Goal: Task Accomplishment & Management: Complete application form

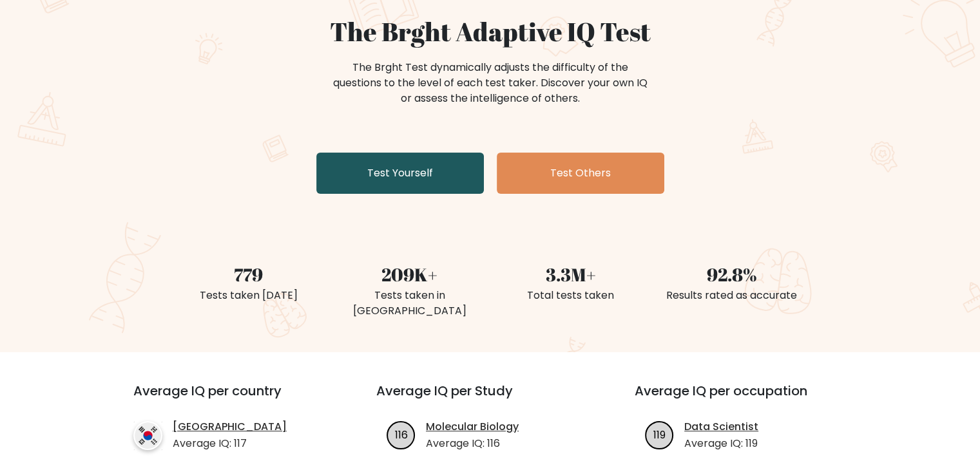
scroll to position [129, 0]
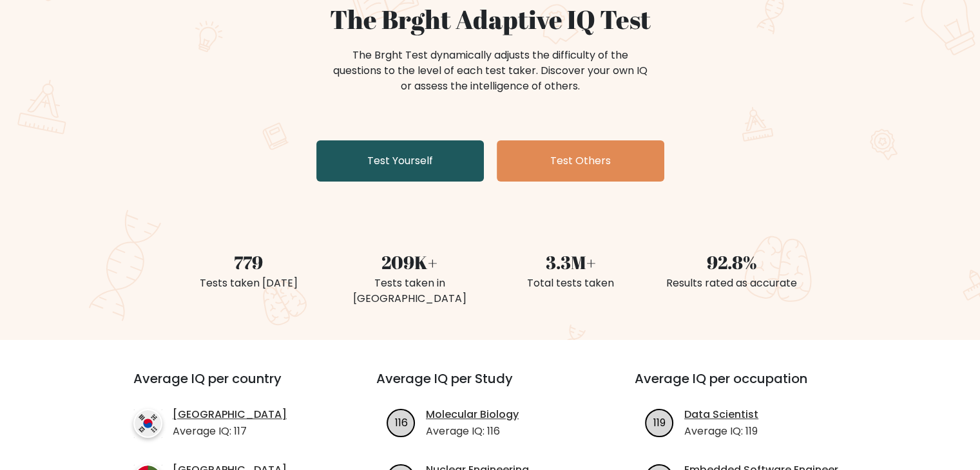
click at [381, 164] on link "Test Yourself" at bounding box center [400, 160] width 168 height 41
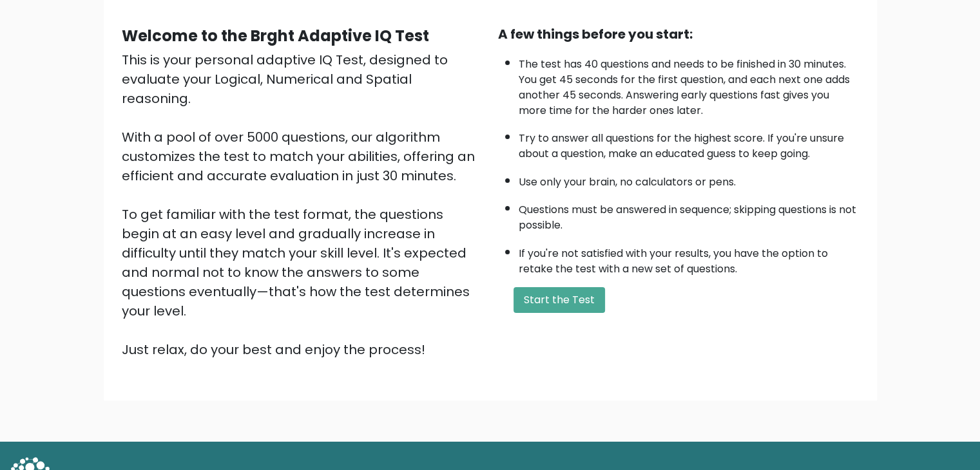
scroll to position [120, 0]
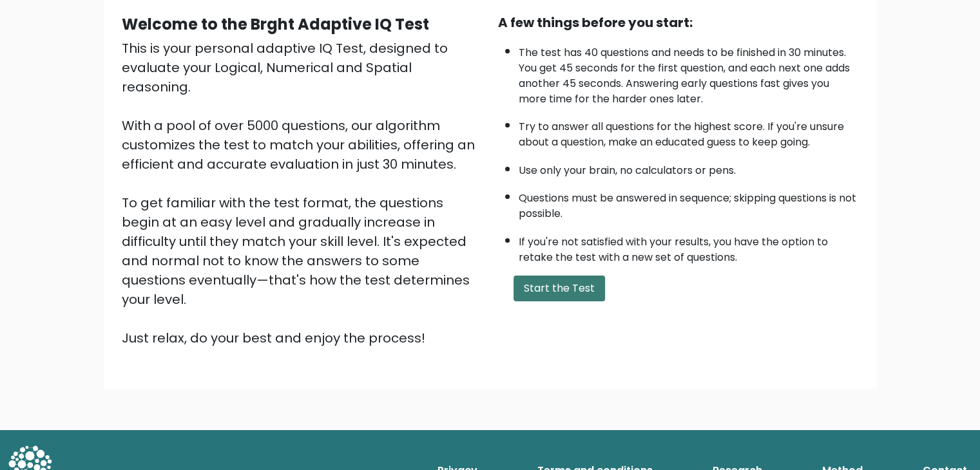
click at [550, 285] on button "Start the Test" at bounding box center [559, 289] width 91 height 26
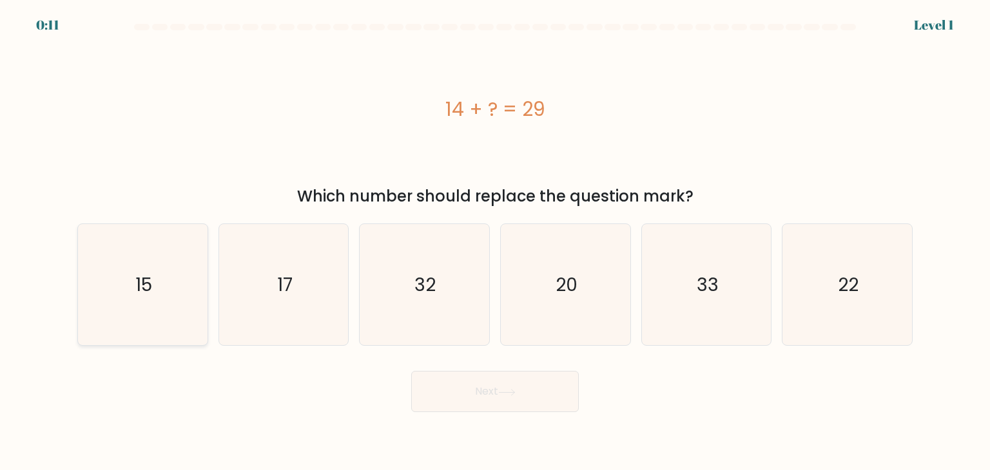
click at [166, 262] on icon "15" at bounding box center [142, 284] width 121 height 121
click at [495, 242] on input "a. 15" at bounding box center [495, 238] width 1 height 6
radio input "true"
click at [456, 395] on button "Next" at bounding box center [495, 391] width 168 height 41
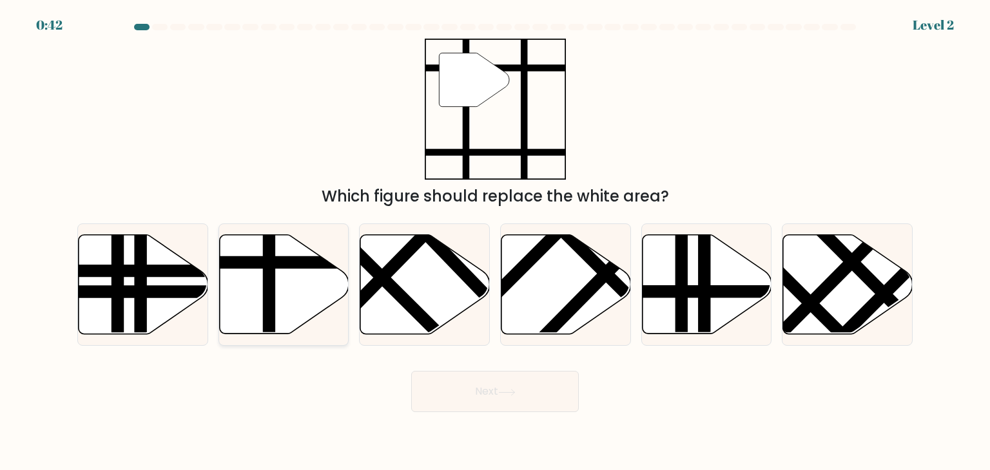
click at [299, 297] on icon at bounding box center [284, 284] width 130 height 99
click at [495, 242] on input "b." at bounding box center [495, 238] width 1 height 6
radio input "true"
click at [463, 386] on button "Next" at bounding box center [495, 391] width 168 height 41
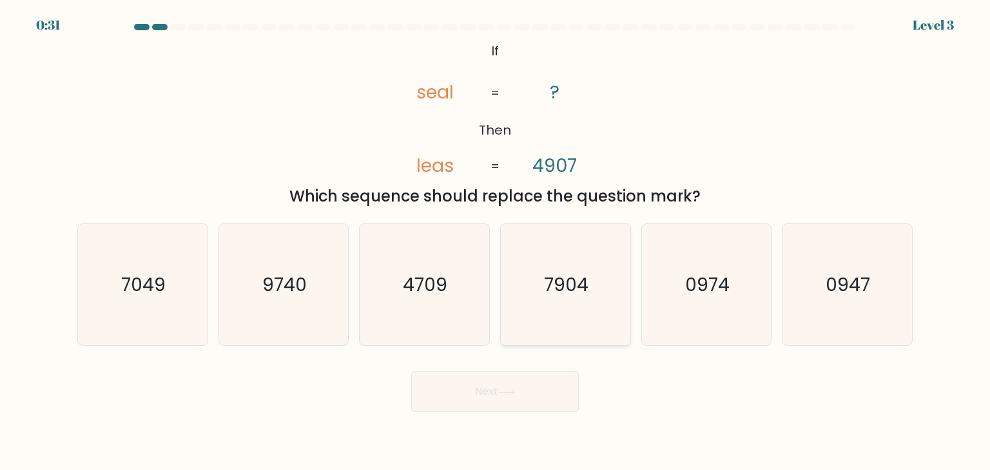
click at [575, 307] on icon "7904" at bounding box center [565, 284] width 121 height 121
click at [495, 242] on input "d. 7904" at bounding box center [495, 238] width 1 height 6
radio input "true"
click at [523, 380] on button "Next" at bounding box center [495, 391] width 168 height 41
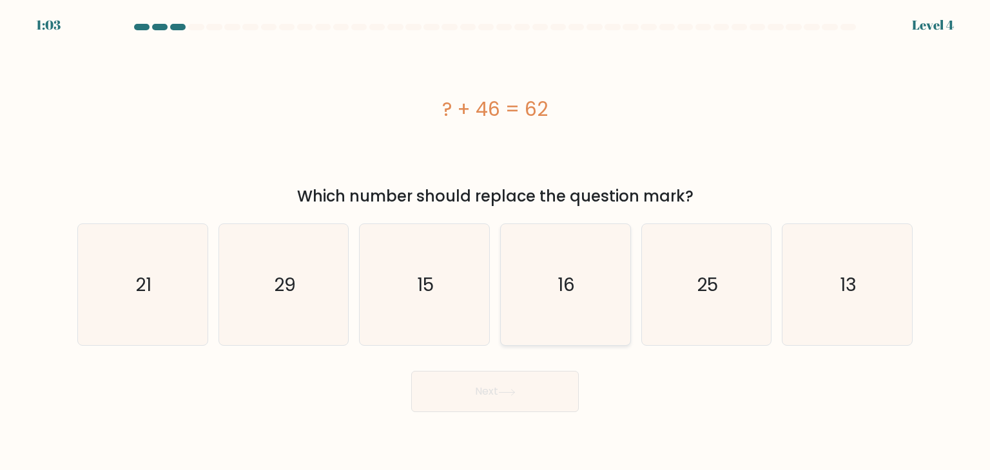
click at [558, 271] on icon "16" at bounding box center [565, 284] width 121 height 121
click at [495, 242] on input "d. 16" at bounding box center [495, 238] width 1 height 6
radio input "true"
click at [518, 388] on button "Next" at bounding box center [495, 391] width 168 height 41
click at [474, 396] on button "Next" at bounding box center [495, 391] width 168 height 41
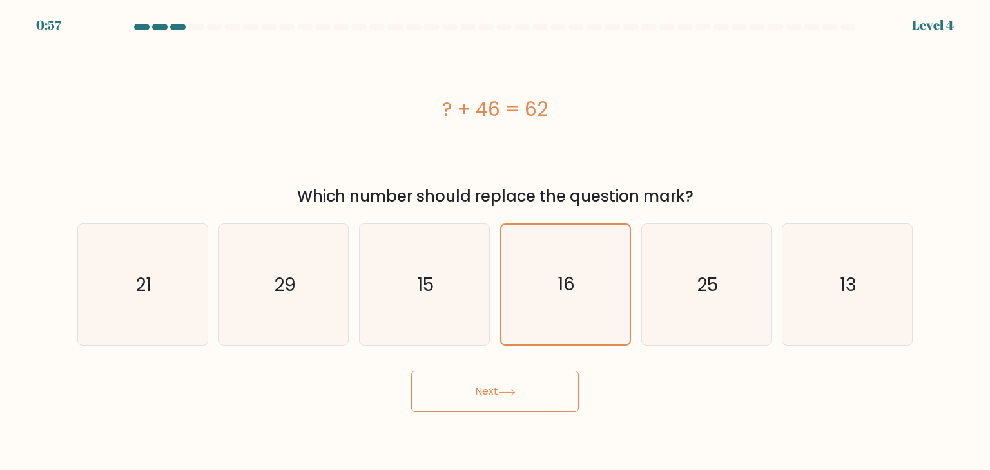
click at [492, 183] on div "? + 46 = 62 Which number should replace the question mark?" at bounding box center [495, 123] width 851 height 169
click at [438, 262] on icon "15" at bounding box center [423, 284] width 121 height 121
click at [495, 242] on input "c. 15" at bounding box center [495, 238] width 1 height 6
radio input "true"
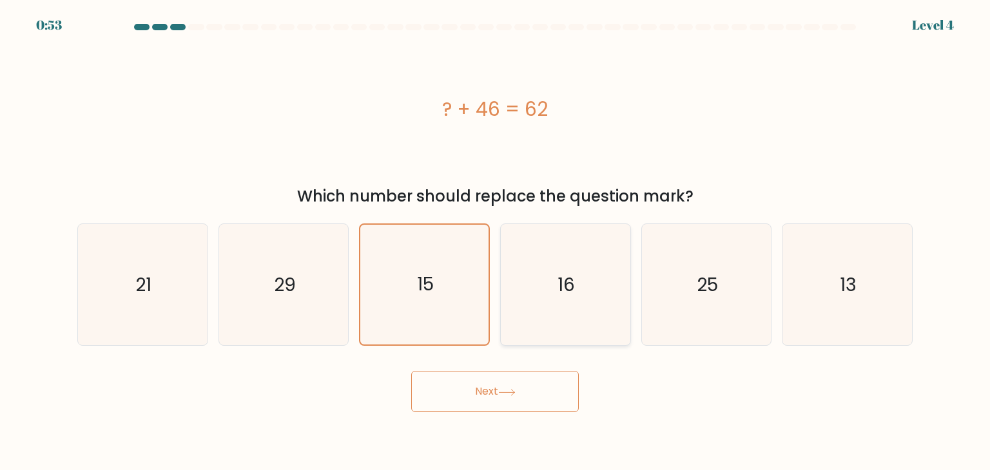
click at [535, 268] on icon "16" at bounding box center [565, 284] width 121 height 121
click at [495, 242] on input "d. 16" at bounding box center [495, 238] width 1 height 6
radio input "true"
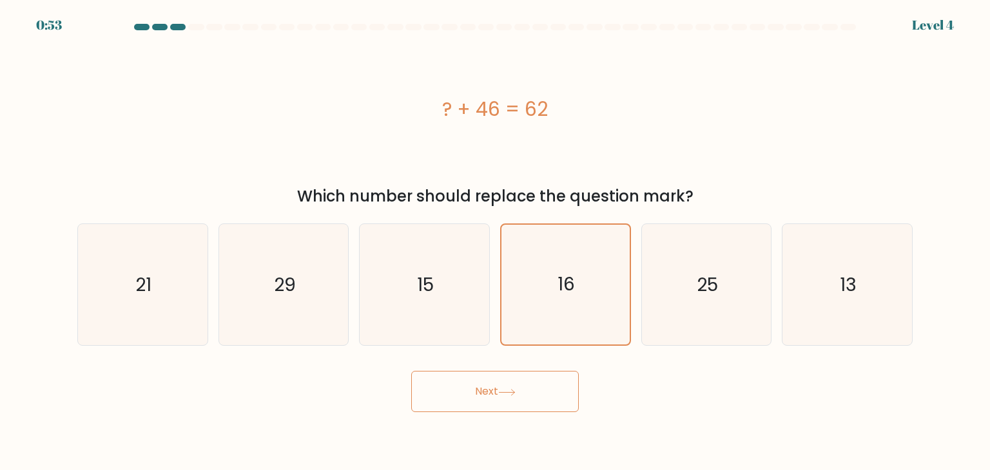
click at [512, 392] on icon at bounding box center [506, 392] width 17 height 7
click at [463, 389] on button "Next" at bounding box center [495, 391] width 168 height 41
click at [549, 276] on icon "16" at bounding box center [565, 285] width 120 height 120
click at [495, 242] on input "d. 16" at bounding box center [495, 238] width 1 height 6
click at [490, 404] on button "Next" at bounding box center [495, 391] width 168 height 41
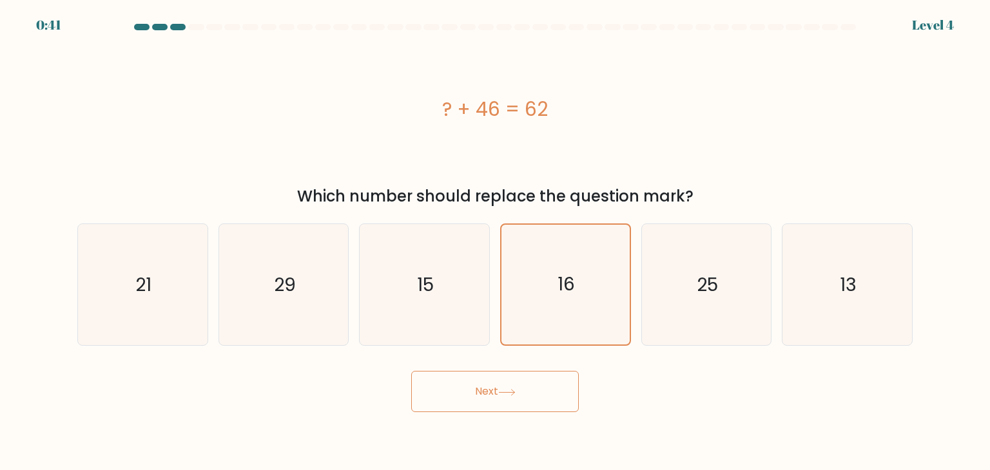
click at [501, 399] on button "Next" at bounding box center [495, 391] width 168 height 41
click at [441, 287] on icon "15" at bounding box center [423, 284] width 121 height 121
click at [495, 242] on input "c. 15" at bounding box center [495, 238] width 1 height 6
radio input "true"
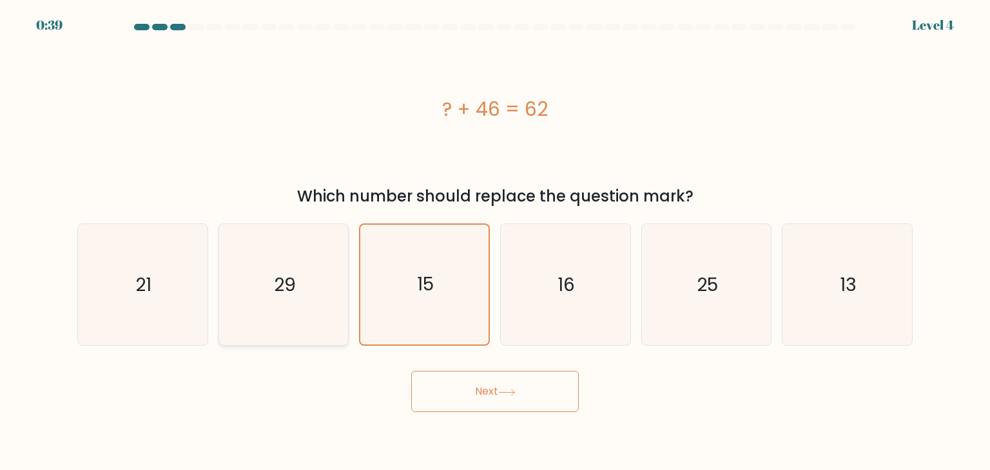
click at [242, 263] on icon "29" at bounding box center [283, 284] width 121 height 121
click at [495, 242] on input "b. 29" at bounding box center [495, 238] width 1 height 6
radio input "true"
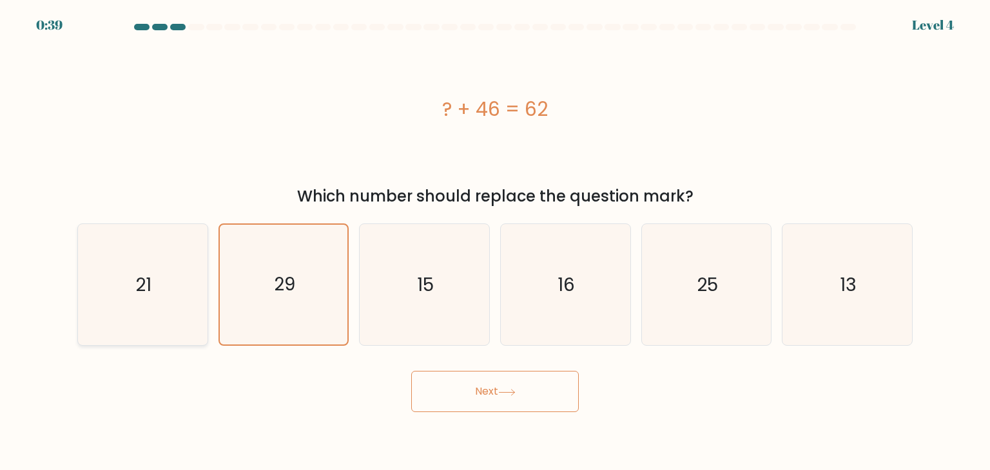
click at [164, 253] on icon "21" at bounding box center [142, 284] width 121 height 121
click at [495, 242] on input "a. 21" at bounding box center [495, 238] width 1 height 6
radio input "true"
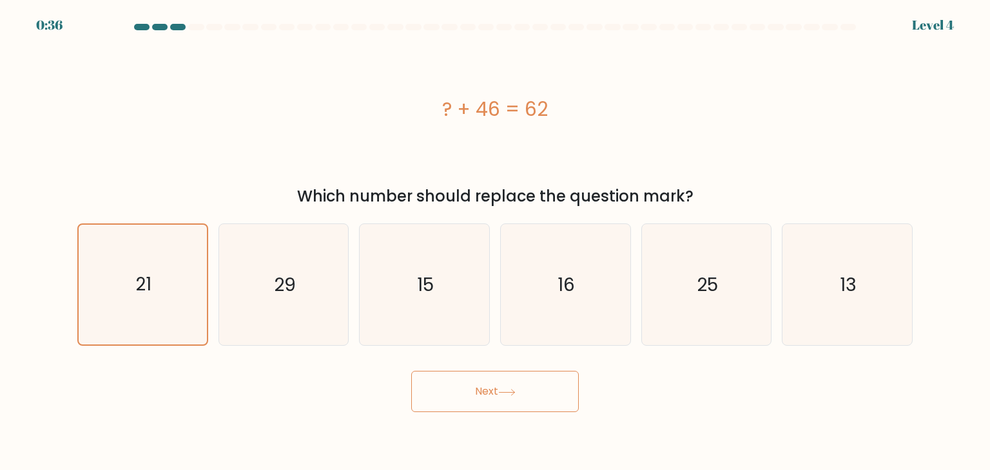
click at [505, 390] on icon at bounding box center [506, 392] width 17 height 7
click at [539, 298] on icon "16" at bounding box center [565, 284] width 121 height 121
click at [495, 242] on input "d. 16" at bounding box center [495, 238] width 1 height 6
radio input "true"
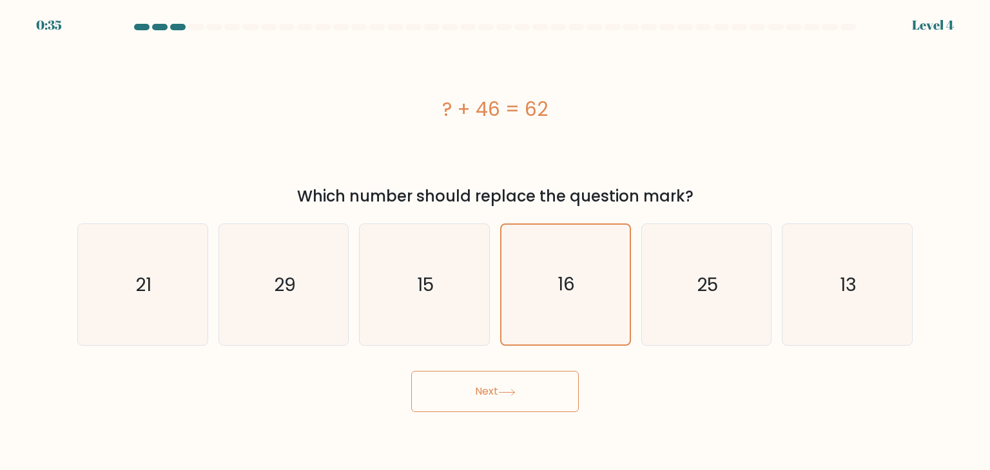
click at [505, 401] on button "Next" at bounding box center [495, 391] width 168 height 41
click at [434, 274] on text "15" at bounding box center [426, 285] width 17 height 26
click at [495, 242] on input "c. 15" at bounding box center [495, 238] width 1 height 6
radio input "true"
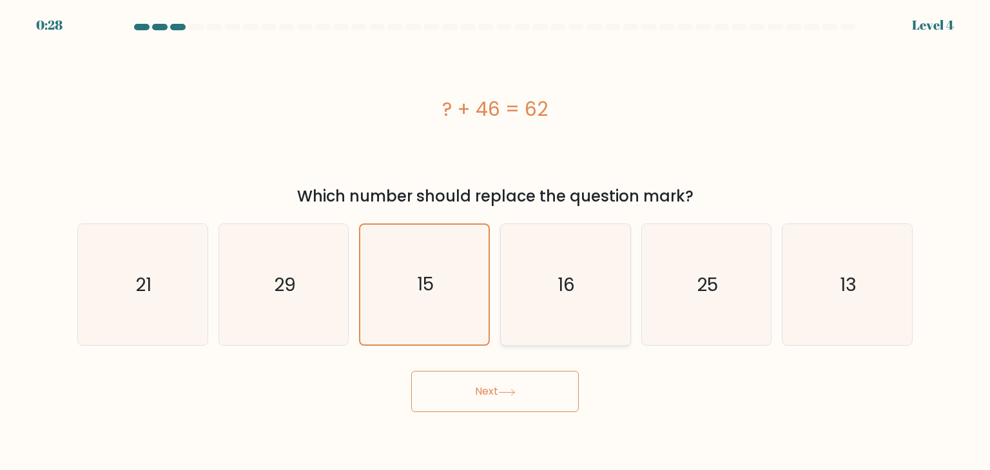
click at [604, 288] on icon "16" at bounding box center [565, 284] width 121 height 121
click at [495, 242] on input "d. 16" at bounding box center [495, 238] width 1 height 6
radio input "true"
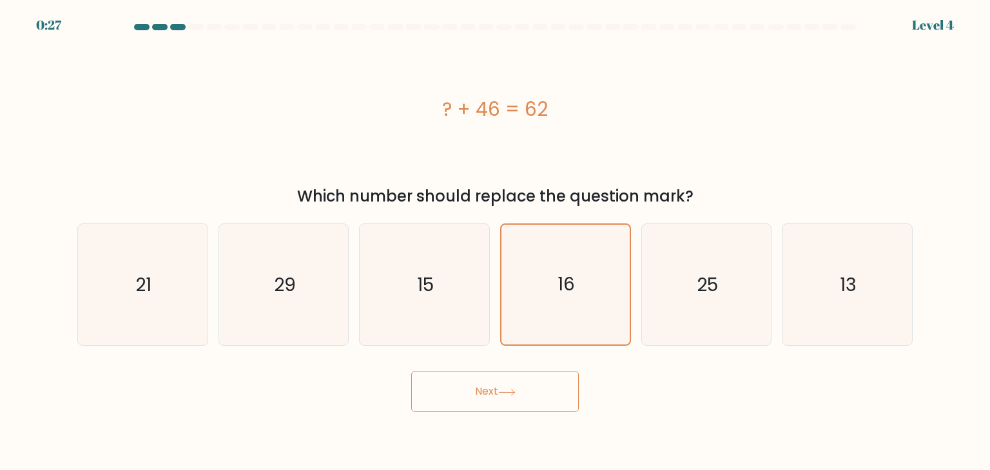
click at [535, 387] on button "Next" at bounding box center [495, 391] width 168 height 41
click at [507, 393] on icon at bounding box center [506, 392] width 17 height 7
click at [505, 393] on icon at bounding box center [506, 392] width 17 height 7
click at [505, 392] on icon at bounding box center [506, 392] width 15 height 6
click at [504, 390] on icon at bounding box center [506, 392] width 17 height 7
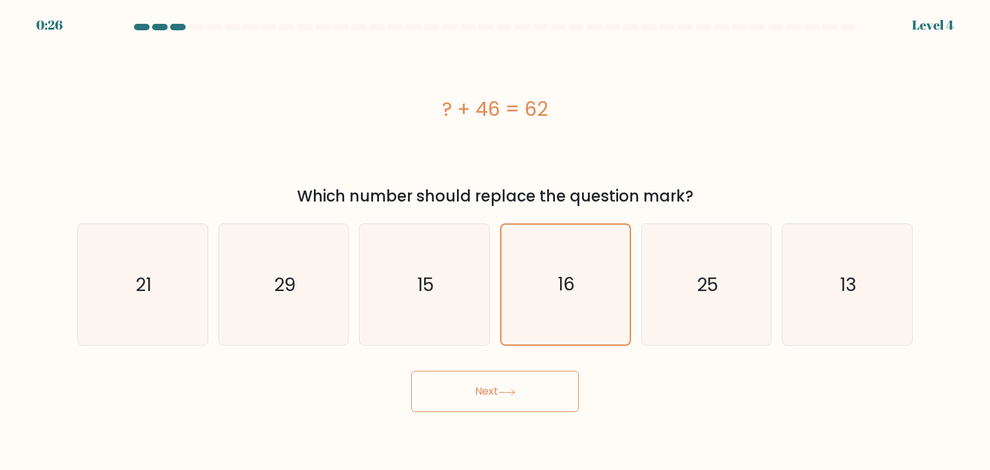
click at [503, 390] on icon at bounding box center [506, 392] width 17 height 7
click at [503, 389] on icon at bounding box center [506, 392] width 17 height 7
click at [499, 389] on button "Next" at bounding box center [495, 391] width 168 height 41
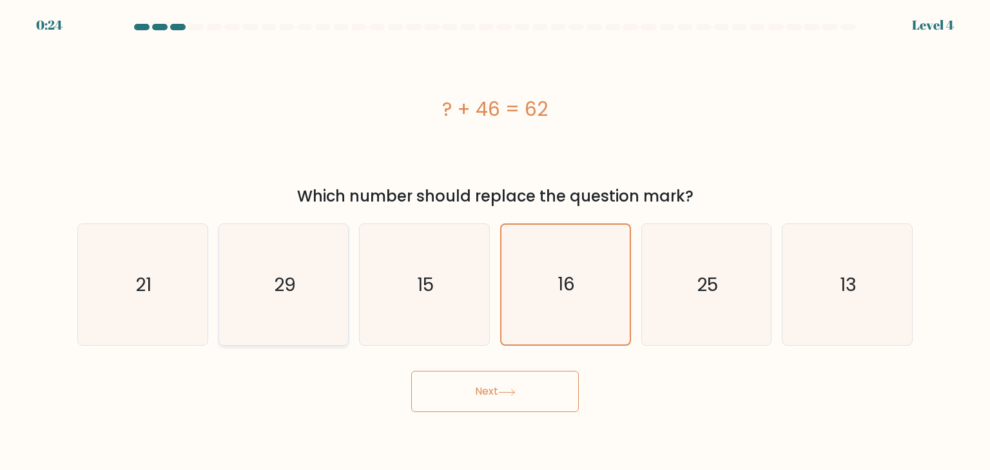
click at [296, 294] on icon "29" at bounding box center [283, 284] width 121 height 121
click at [495, 242] on input "b. 29" at bounding box center [495, 238] width 1 height 6
radio input "true"
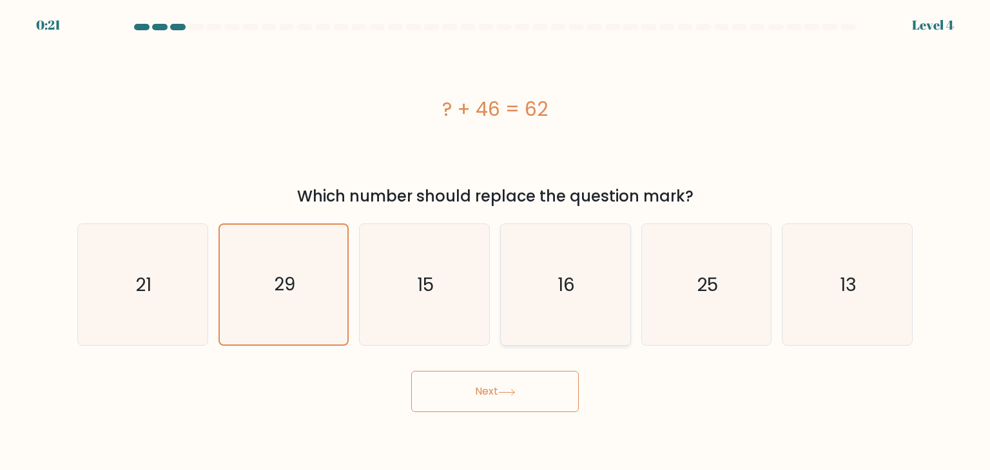
click at [553, 280] on icon "16" at bounding box center [565, 284] width 121 height 121
click at [495, 242] on input "d. 16" at bounding box center [495, 238] width 1 height 6
radio input "true"
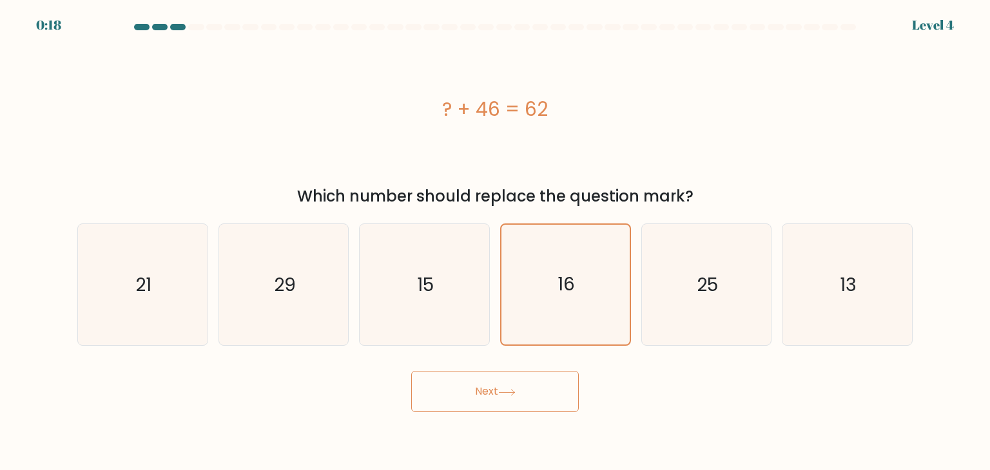
click at [490, 397] on button "Next" at bounding box center [495, 391] width 168 height 41
click at [572, 310] on icon "16" at bounding box center [565, 285] width 120 height 120
click at [495, 242] on input "d. 16" at bounding box center [495, 238] width 1 height 6
click at [503, 388] on button "Next" at bounding box center [495, 391] width 168 height 41
click at [558, 305] on icon "16" at bounding box center [565, 285] width 120 height 120
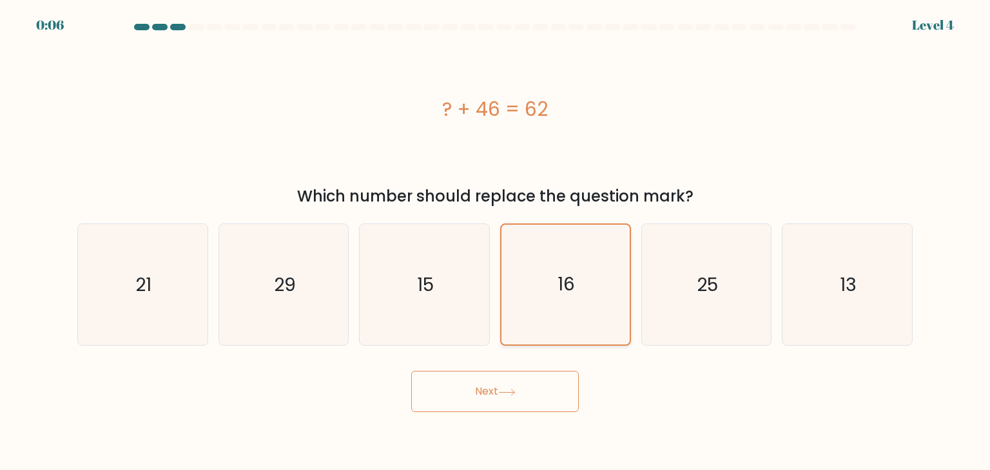
click at [495, 242] on input "d. 16" at bounding box center [495, 238] width 1 height 6
click at [558, 305] on icon "16" at bounding box center [565, 285] width 120 height 120
click at [495, 242] on input "d. 16" at bounding box center [495, 238] width 1 height 6
click at [558, 305] on icon "16" at bounding box center [565, 285] width 120 height 120
click at [495, 242] on input "d. 16" at bounding box center [495, 238] width 1 height 6
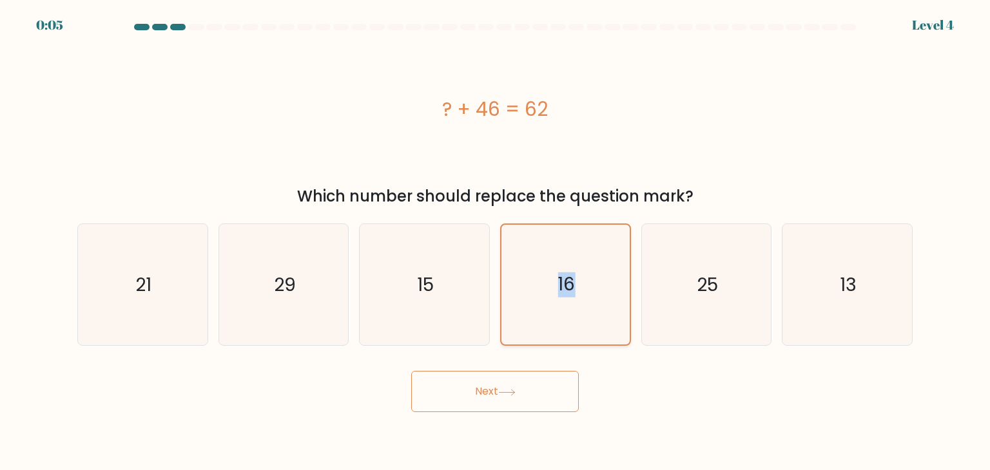
click at [520, 311] on icon "16" at bounding box center [565, 285] width 120 height 120
click at [495, 242] on input "d. 16" at bounding box center [495, 238] width 1 height 6
drag, startPoint x: 442, startPoint y: 300, endPoint x: 536, endPoint y: 300, distance: 94.1
click at [445, 300] on icon "15" at bounding box center [423, 284] width 121 height 121
click at [495, 242] on input "c. 15" at bounding box center [495, 238] width 1 height 6
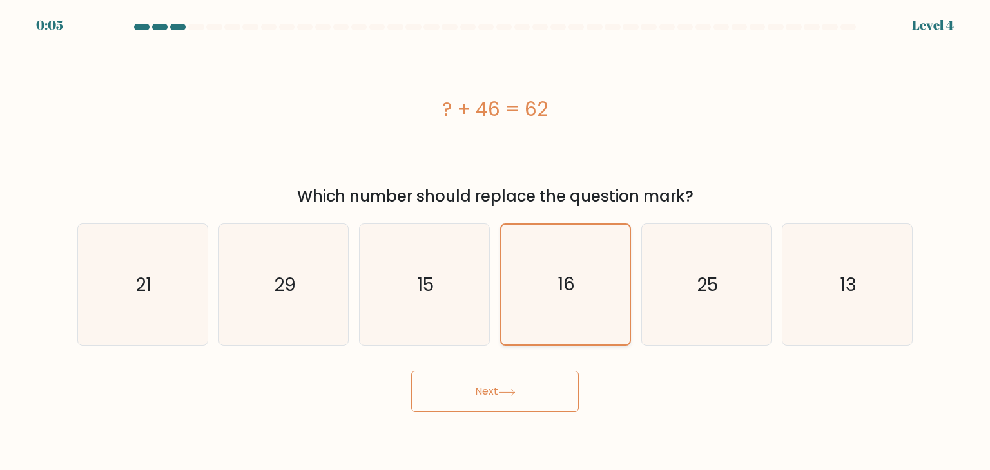
radio input "true"
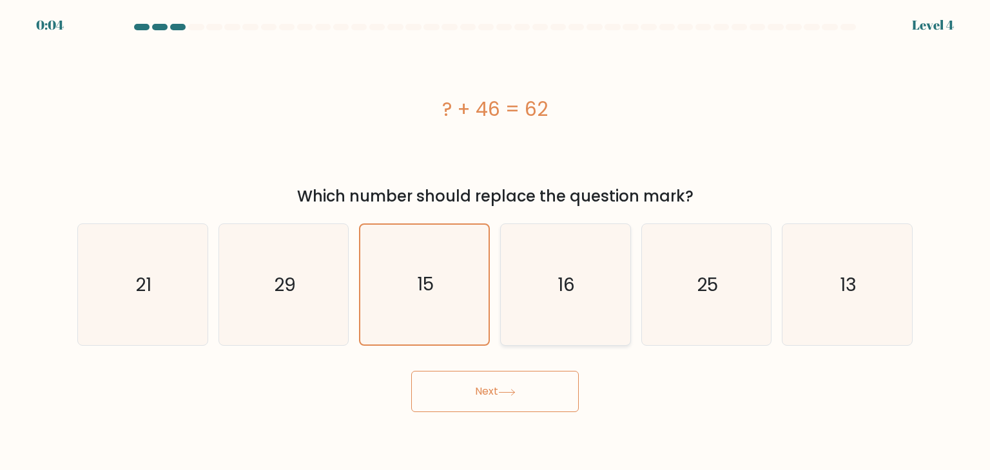
click at [544, 299] on icon "16" at bounding box center [565, 284] width 121 height 121
click at [495, 242] on input "d. 16" at bounding box center [495, 238] width 1 height 6
radio input "true"
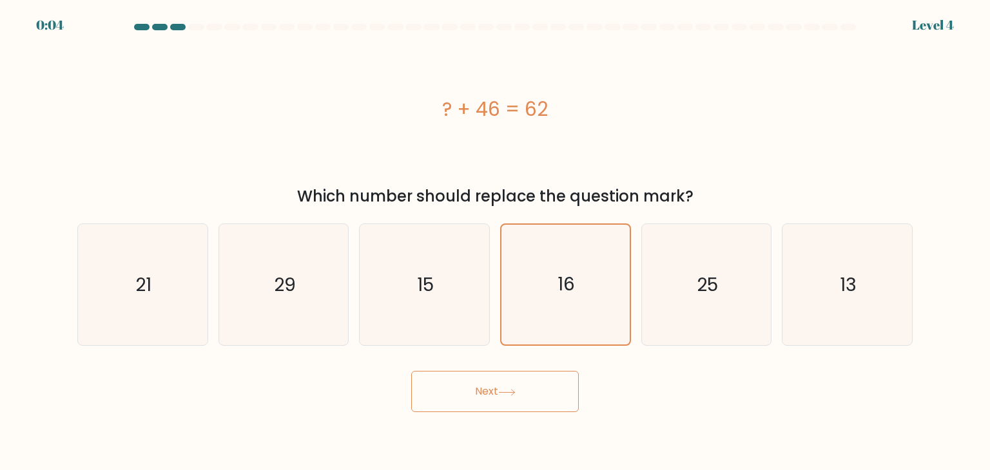
click at [501, 396] on button "Next" at bounding box center [495, 391] width 168 height 41
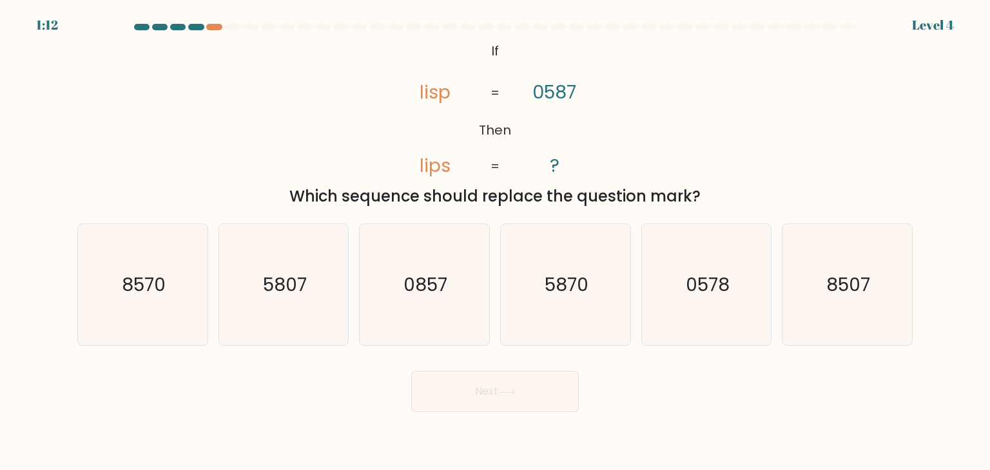
click at [894, 110] on div "@import url('[URL][DOMAIN_NAME]); If Then lisp lips 0587 ? = = Which sequence s…" at bounding box center [495, 123] width 851 height 169
click at [705, 298] on icon "0578" at bounding box center [706, 284] width 121 height 121
click at [495, 242] on input "e. 0578" at bounding box center [495, 238] width 1 height 6
radio input "true"
click at [505, 390] on icon at bounding box center [506, 392] width 17 height 7
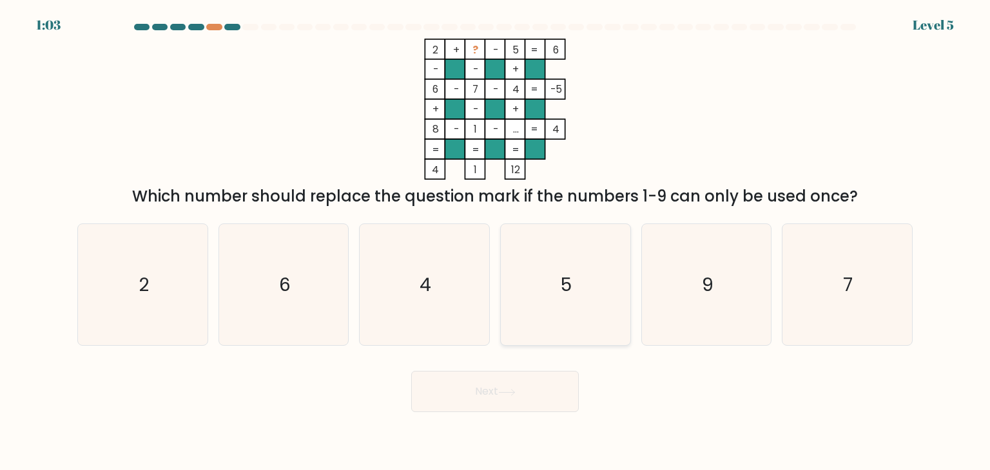
click at [595, 287] on icon "5" at bounding box center [565, 284] width 121 height 121
click at [495, 242] on input "d. 5" at bounding box center [495, 238] width 1 height 6
radio input "true"
click at [548, 387] on button "Next" at bounding box center [495, 391] width 168 height 41
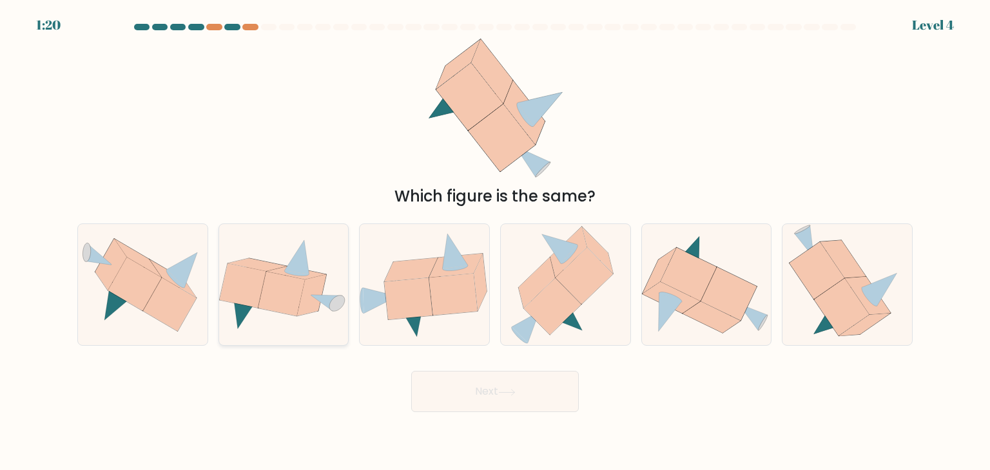
click at [312, 313] on icon at bounding box center [292, 292] width 69 height 50
click at [495, 242] on input "b." at bounding box center [495, 238] width 1 height 6
radio input "true"
click at [540, 385] on button "Next" at bounding box center [495, 391] width 168 height 41
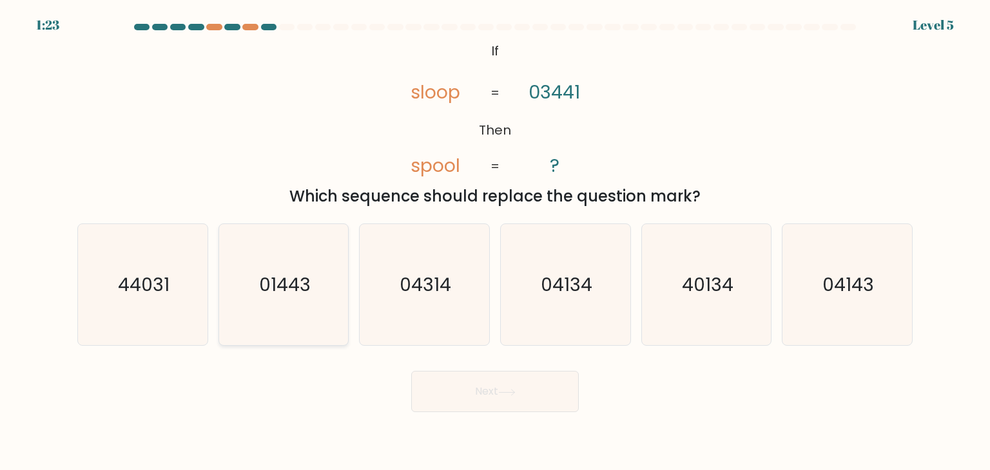
click at [307, 291] on text "01443" at bounding box center [285, 285] width 52 height 26
click at [495, 242] on input "b. 01443" at bounding box center [495, 238] width 1 height 6
radio input "true"
click at [506, 403] on button "Next" at bounding box center [495, 391] width 168 height 41
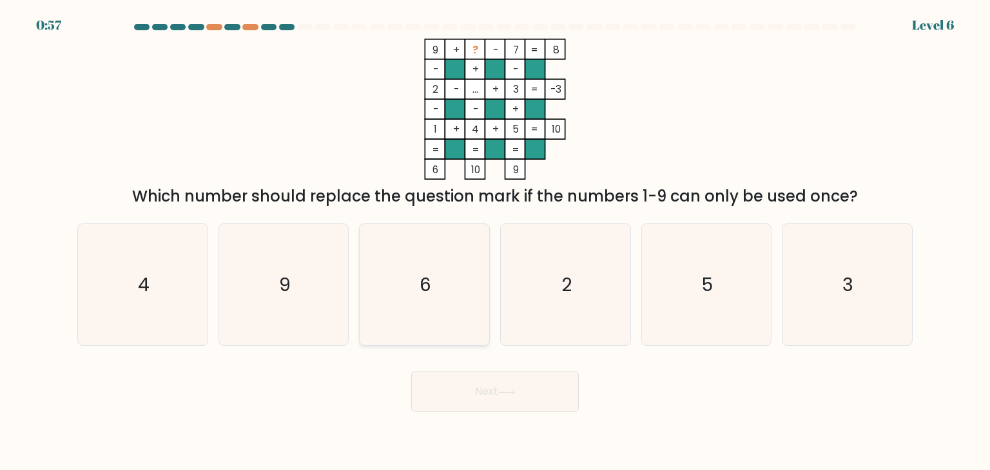
click at [445, 304] on icon "6" at bounding box center [423, 284] width 121 height 121
click at [495, 242] on input "c. 6" at bounding box center [495, 238] width 1 height 6
radio input "true"
click at [489, 392] on button "Next" at bounding box center [495, 391] width 168 height 41
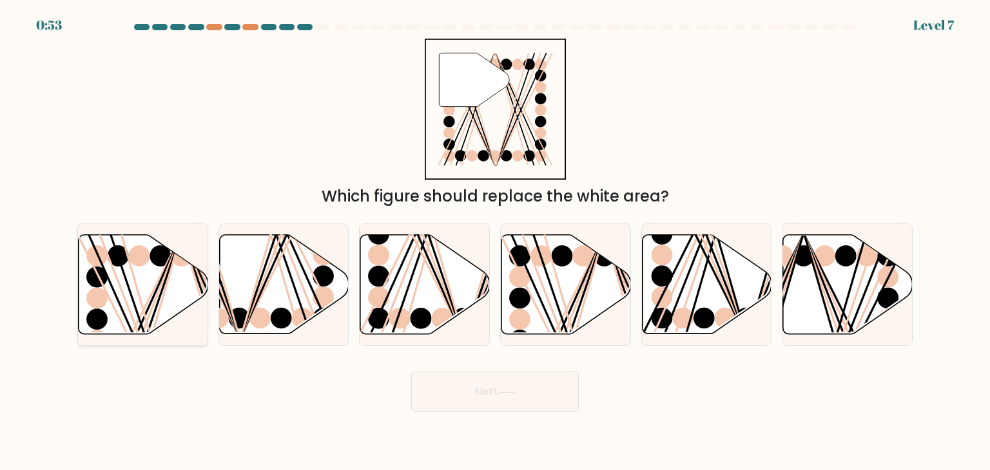
click at [159, 296] on line at bounding box center [145, 339] width 71 height 207
click at [495, 242] on input "a." at bounding box center [495, 238] width 1 height 6
radio input "true"
click at [505, 401] on button "Next" at bounding box center [495, 391] width 168 height 41
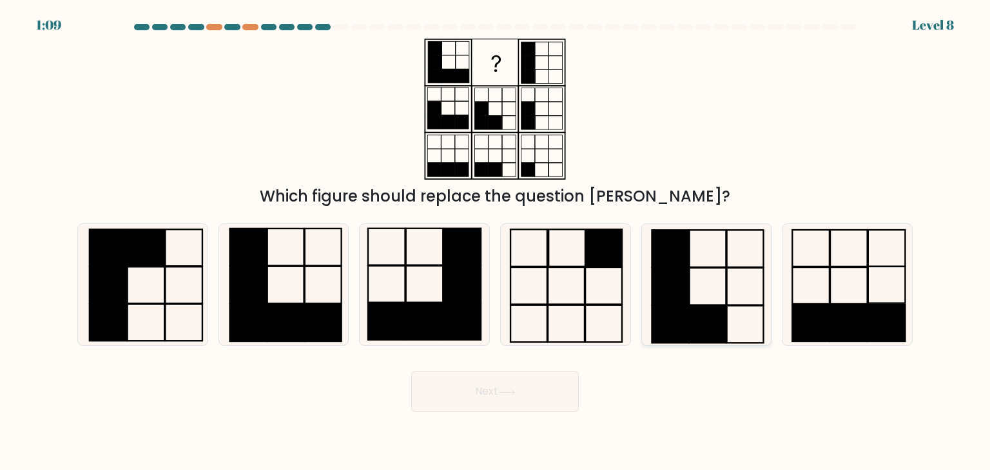
click at [697, 302] on icon at bounding box center [706, 284] width 121 height 121
click at [495, 242] on input "e." at bounding box center [495, 238] width 1 height 6
radio input "true"
click at [513, 389] on icon at bounding box center [506, 392] width 17 height 7
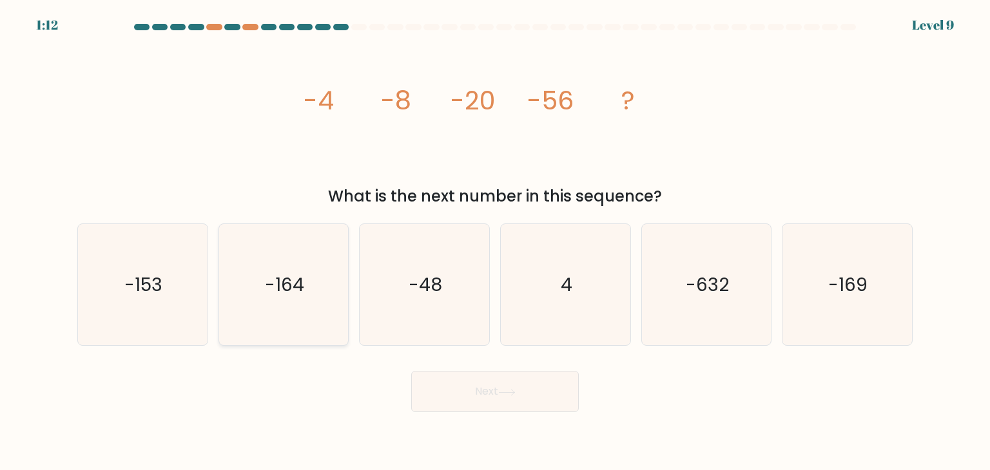
click at [263, 291] on icon "-164" at bounding box center [283, 284] width 121 height 121
click at [495, 242] on input "b. -164" at bounding box center [495, 238] width 1 height 6
radio input "true"
click at [500, 390] on button "Next" at bounding box center [495, 391] width 168 height 41
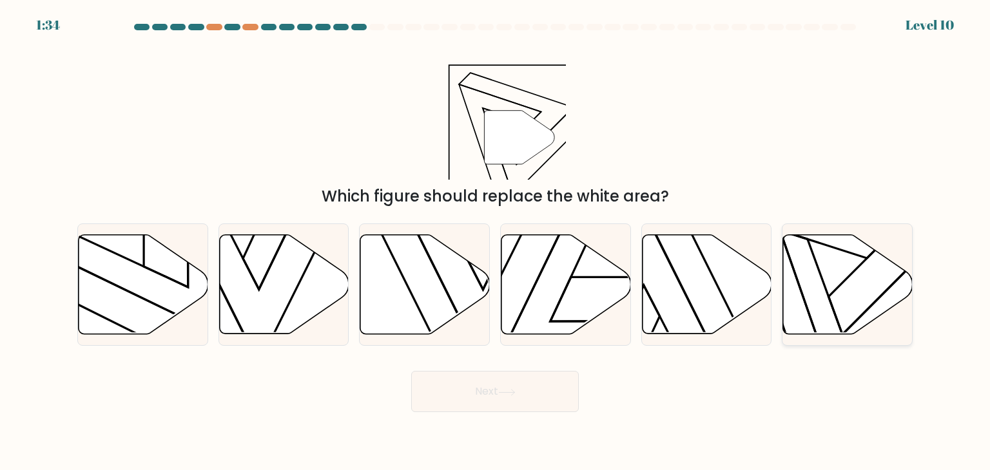
click at [849, 291] on icon at bounding box center [848, 284] width 130 height 99
click at [495, 242] on input "f." at bounding box center [495, 238] width 1 height 6
radio input "true"
click at [474, 391] on button "Next" at bounding box center [495, 391] width 168 height 41
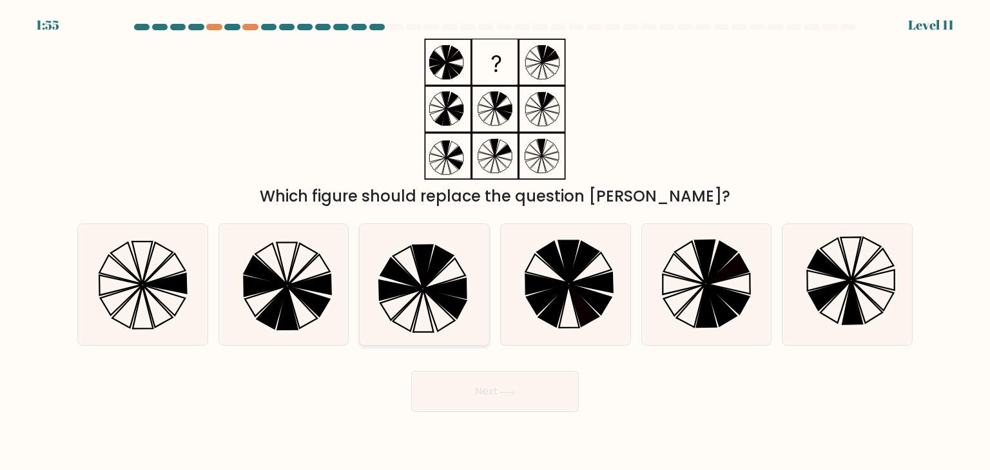
click at [424, 302] on icon at bounding box center [423, 284] width 121 height 121
click at [495, 242] on input "c." at bounding box center [495, 238] width 1 height 6
radio input "true"
click at [687, 279] on icon at bounding box center [706, 284] width 121 height 121
click at [495, 242] on input "e." at bounding box center [495, 238] width 1 height 6
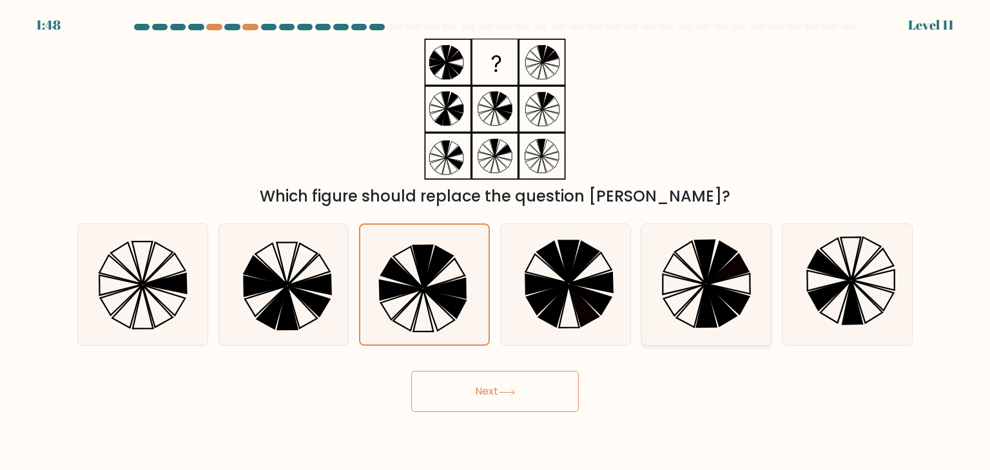
radio input "true"
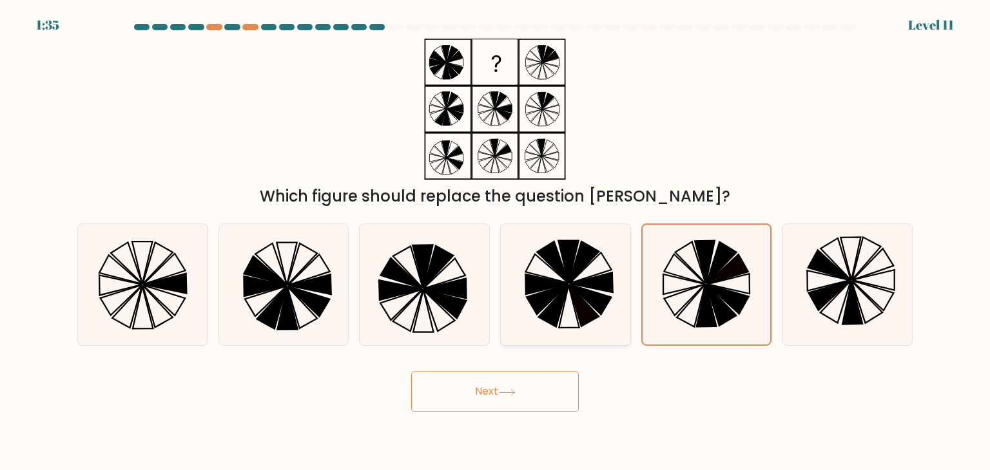
click at [574, 293] on icon at bounding box center [584, 306] width 30 height 42
click at [495, 242] on input "d." at bounding box center [495, 238] width 1 height 6
radio input "true"
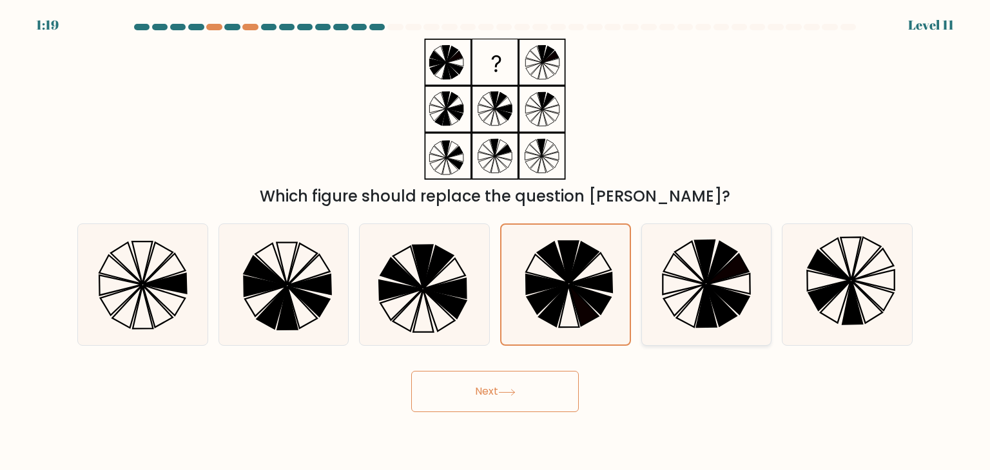
click at [703, 280] on icon at bounding box center [706, 284] width 121 height 121
click at [495, 242] on input "e." at bounding box center [495, 238] width 1 height 6
radio input "true"
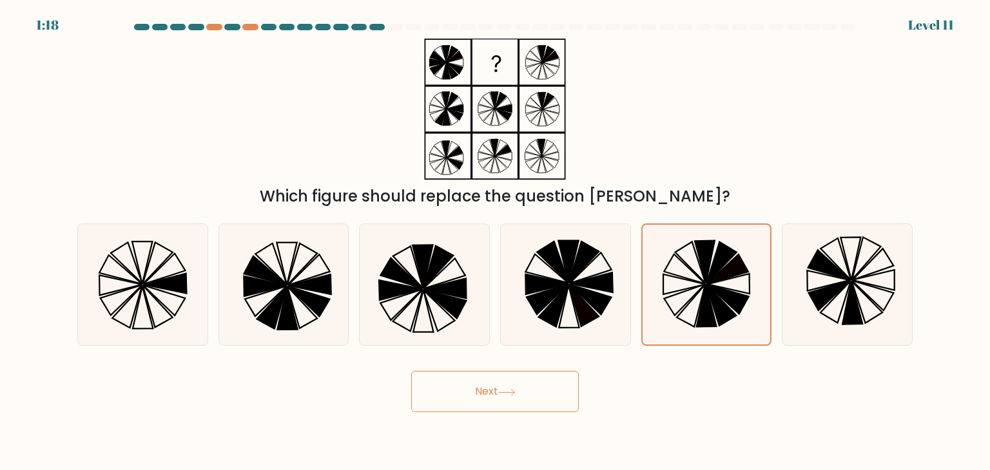
click at [514, 380] on button "Next" at bounding box center [495, 391] width 168 height 41
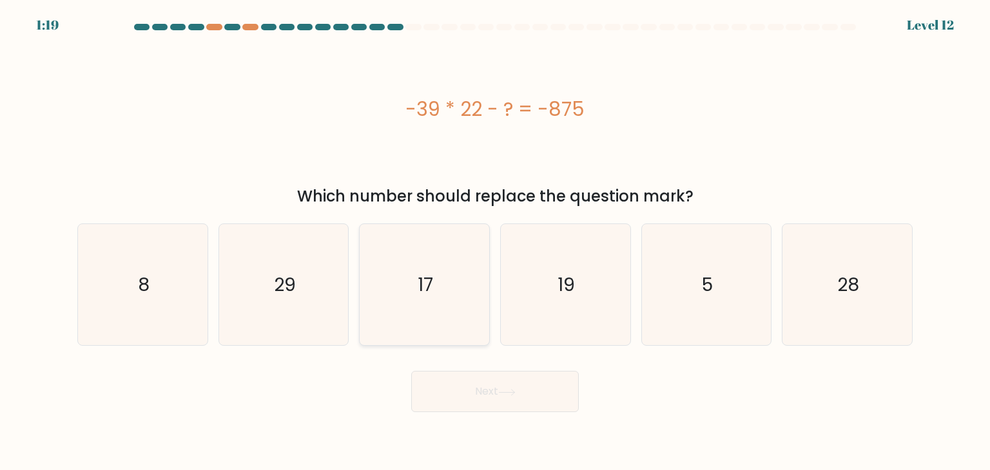
click at [436, 283] on icon "17" at bounding box center [423, 284] width 121 height 121
click at [495, 242] on input "c. 17" at bounding box center [495, 238] width 1 height 6
radio input "true"
click at [539, 393] on button "Next" at bounding box center [495, 391] width 168 height 41
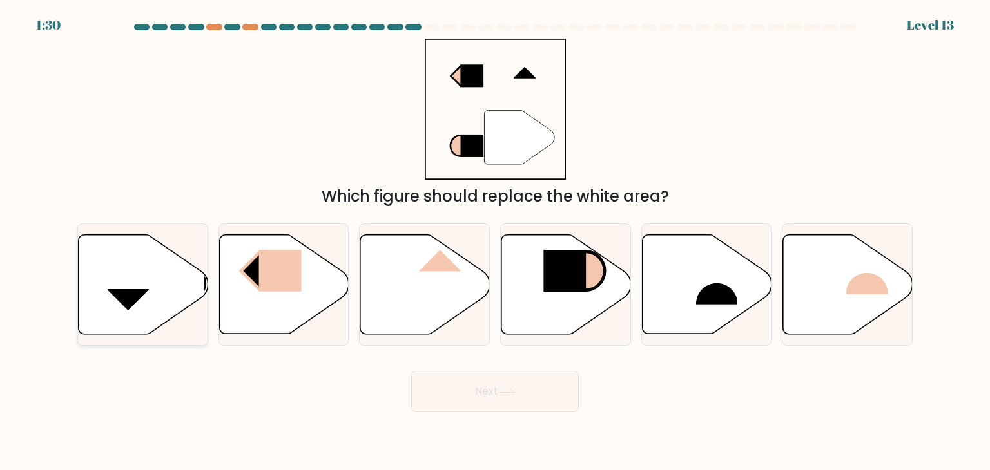
click at [156, 276] on icon at bounding box center [144, 284] width 130 height 99
click at [495, 242] on input "a." at bounding box center [495, 238] width 1 height 6
radio input "true"
click at [495, 390] on button "Next" at bounding box center [495, 391] width 168 height 41
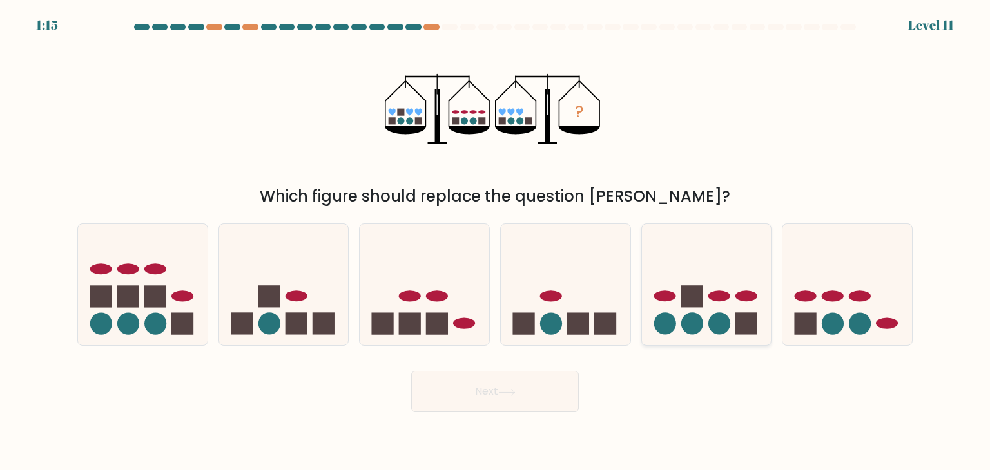
click at [717, 309] on icon at bounding box center [707, 284] width 130 height 107
click at [495, 242] on input "e." at bounding box center [495, 238] width 1 height 6
radio input "true"
click at [495, 392] on button "Next" at bounding box center [495, 391] width 168 height 41
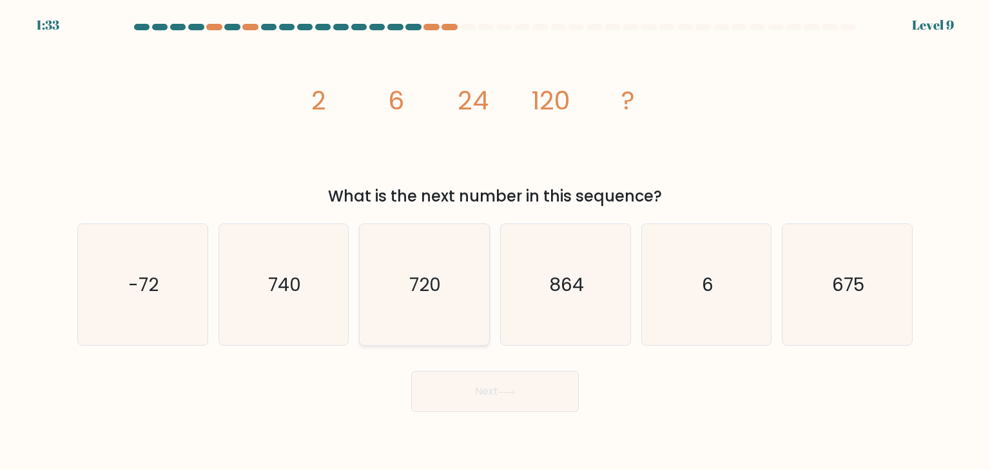
click at [408, 289] on icon "720" at bounding box center [423, 284] width 121 height 121
click at [495, 242] on input "c. 720" at bounding box center [495, 238] width 1 height 6
radio input "true"
click at [482, 399] on button "Next" at bounding box center [495, 391] width 168 height 41
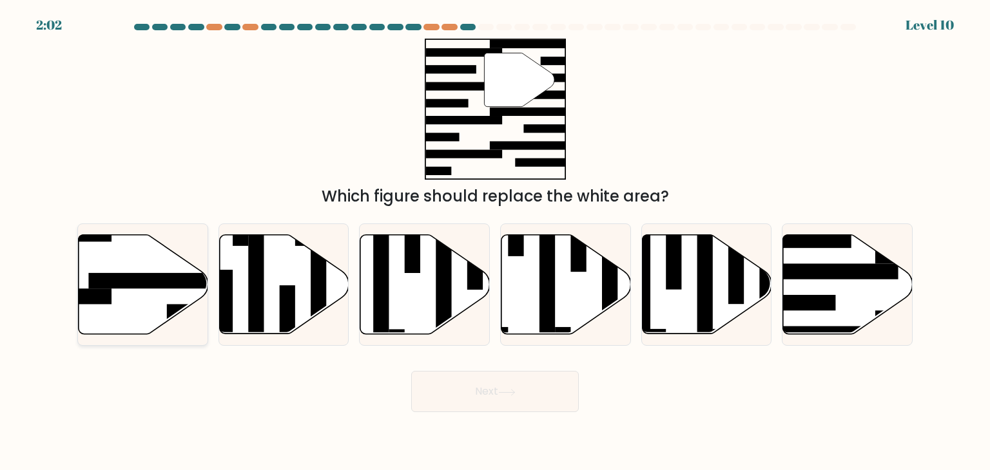
click at [168, 289] on icon at bounding box center [144, 284] width 130 height 99
click at [495, 242] on input "a." at bounding box center [495, 238] width 1 height 6
radio input "true"
click at [477, 385] on button "Next" at bounding box center [495, 391] width 168 height 41
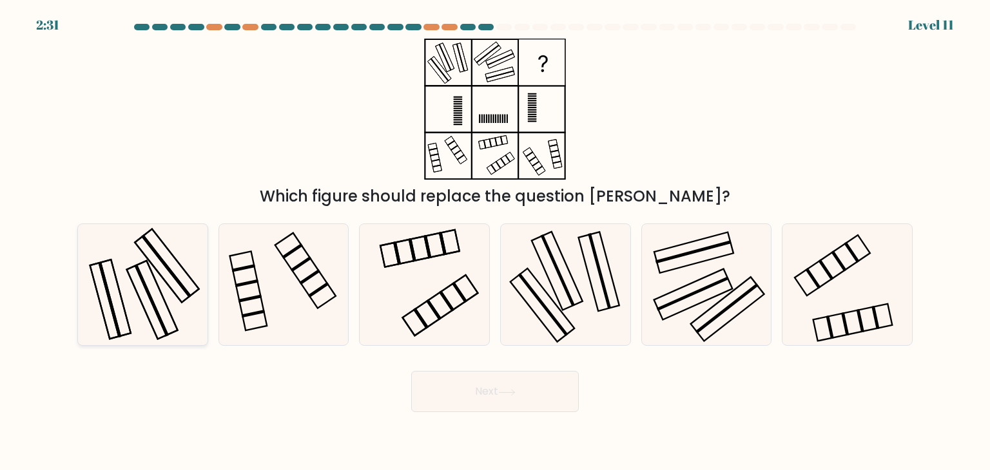
click at [171, 280] on icon at bounding box center [142, 284] width 121 height 121
click at [495, 242] on input "a." at bounding box center [495, 238] width 1 height 6
radio input "true"
click at [550, 392] on button "Next" at bounding box center [495, 391] width 168 height 41
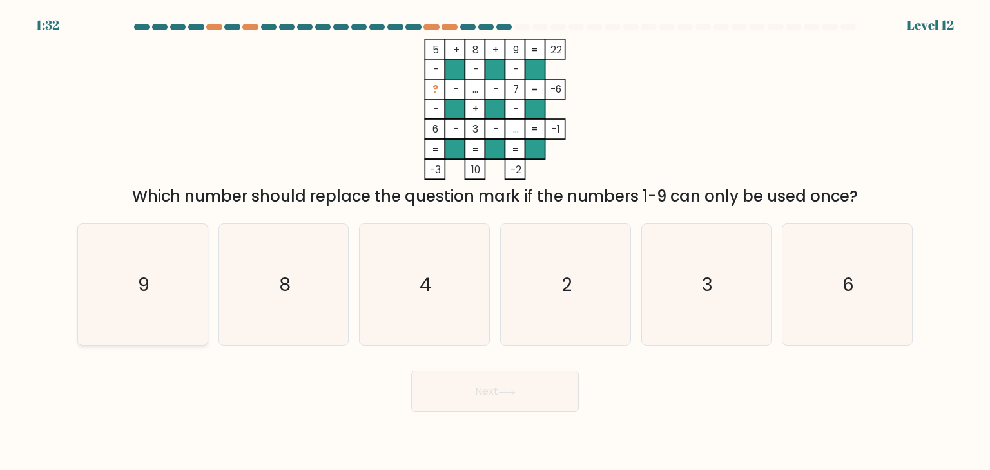
drag, startPoint x: 133, startPoint y: 279, endPoint x: 151, endPoint y: 279, distance: 18.0
click at [134, 279] on icon "9" at bounding box center [142, 284] width 121 height 121
click at [495, 242] on input "a. 9" at bounding box center [495, 238] width 1 height 6
radio input "true"
click at [496, 383] on button "Next" at bounding box center [495, 391] width 168 height 41
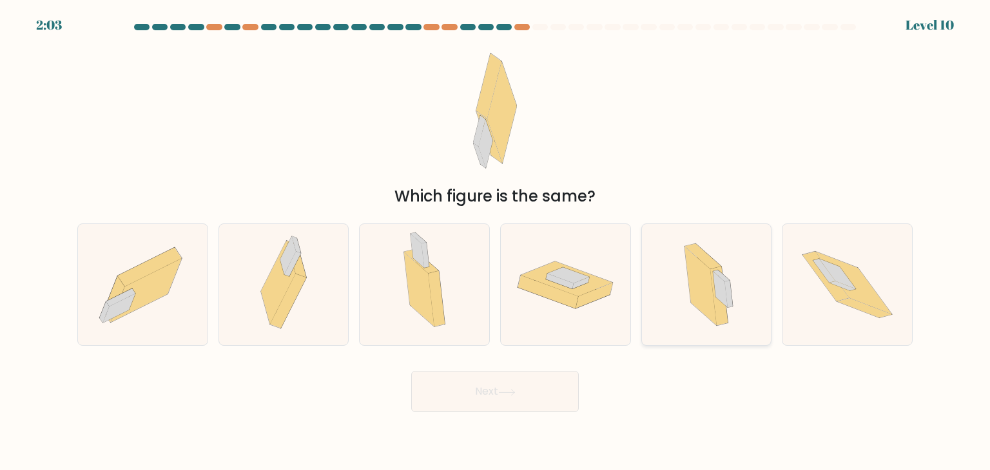
click at [698, 289] on icon at bounding box center [700, 286] width 32 height 79
click at [495, 242] on input "e." at bounding box center [495, 238] width 1 height 6
radio input "true"
click at [486, 386] on button "Next" at bounding box center [495, 391] width 168 height 41
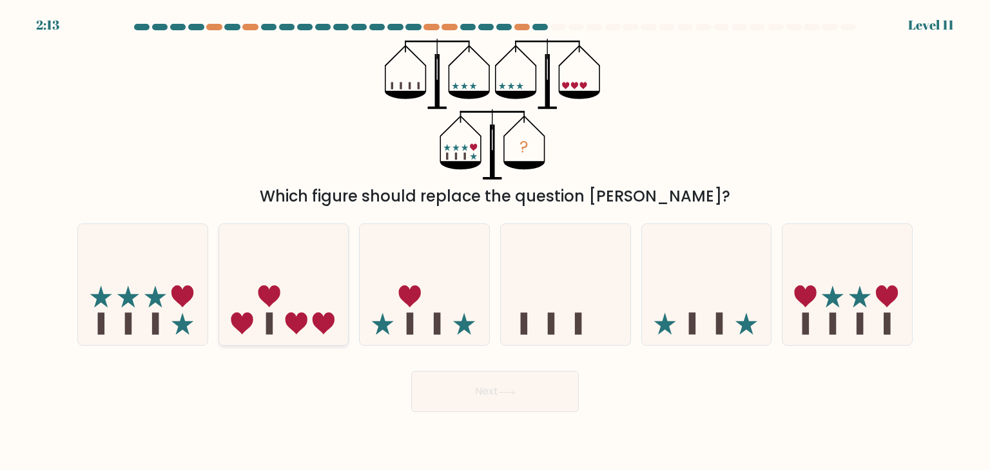
click at [299, 319] on icon at bounding box center [296, 324] width 22 height 22
click at [495, 242] on input "b." at bounding box center [495, 238] width 1 height 6
radio input "true"
click at [176, 323] on icon at bounding box center [182, 324] width 22 height 22
click at [495, 242] on input "a." at bounding box center [495, 238] width 1 height 6
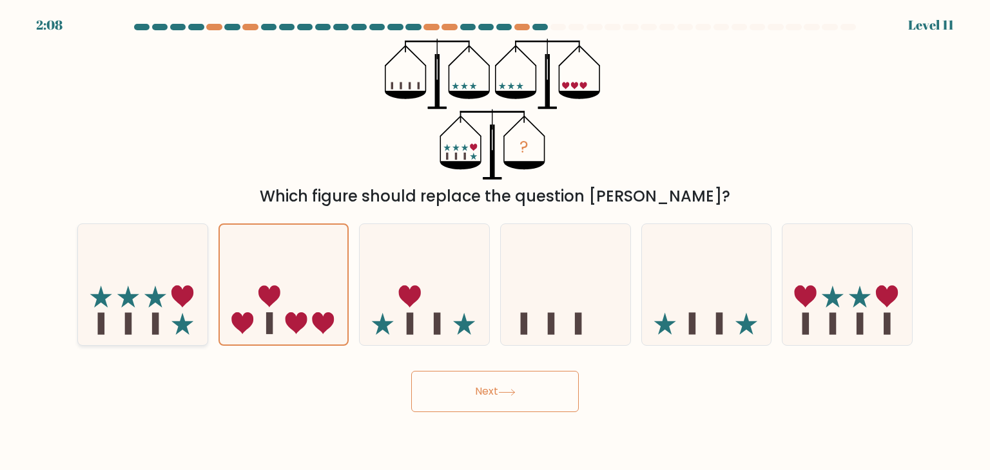
radio input "true"
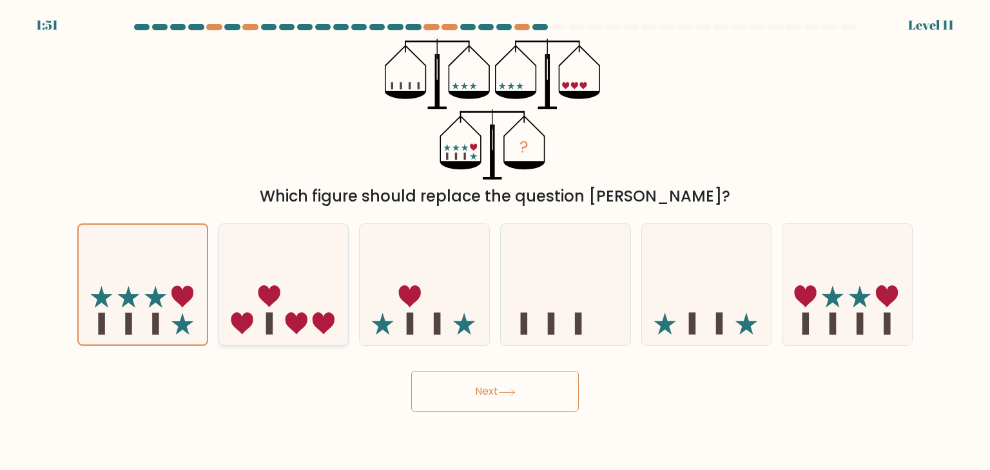
click at [317, 322] on icon at bounding box center [324, 324] width 22 height 22
click at [495, 242] on input "b." at bounding box center [495, 238] width 1 height 6
radio input "true"
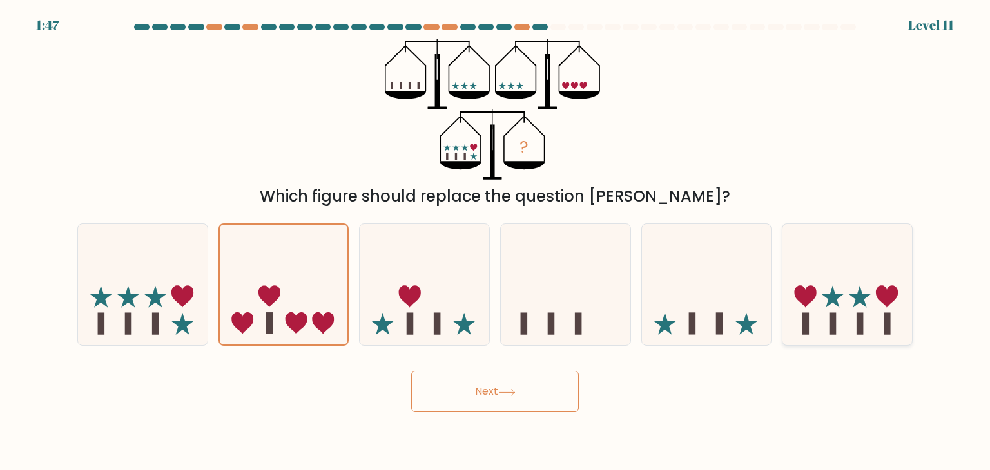
click at [831, 303] on icon at bounding box center [847, 284] width 130 height 107
click at [495, 242] on input "f." at bounding box center [495, 238] width 1 height 6
radio input "true"
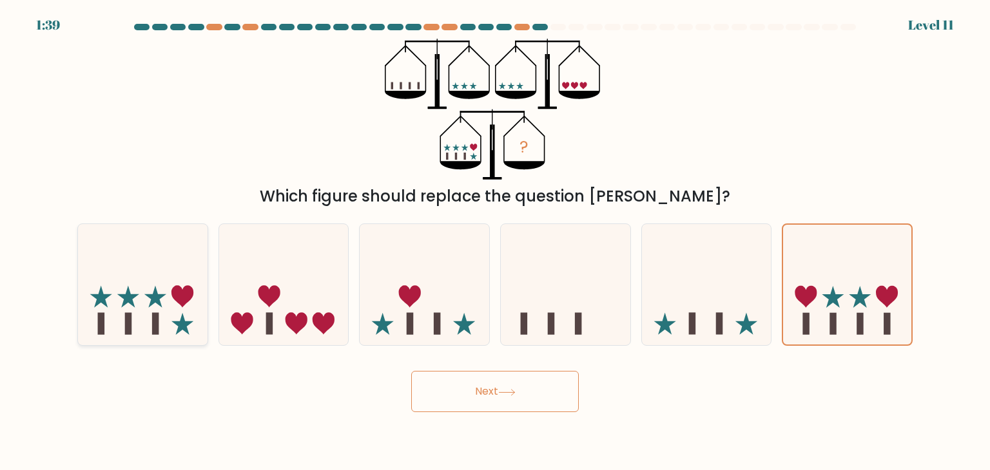
click at [155, 310] on icon at bounding box center [143, 284] width 130 height 107
click at [495, 242] on input "a." at bounding box center [495, 238] width 1 height 6
radio input "true"
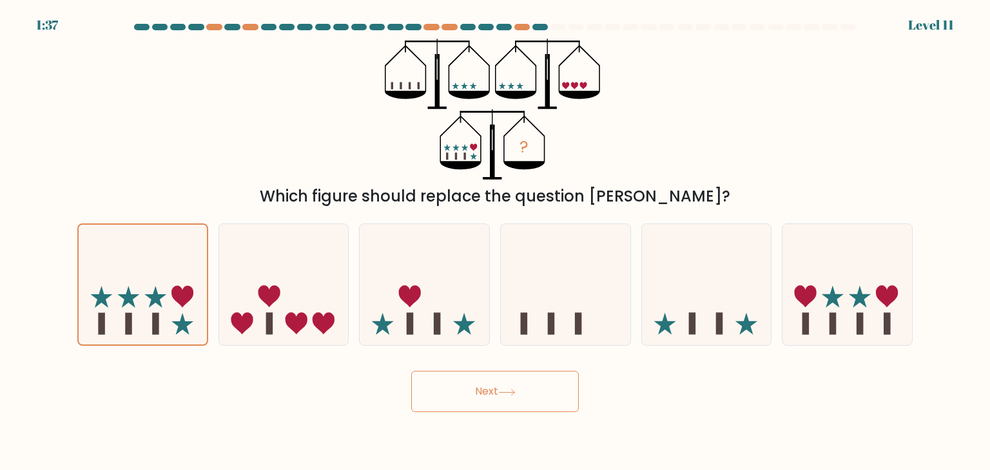
click at [474, 406] on button "Next" at bounding box center [495, 391] width 168 height 41
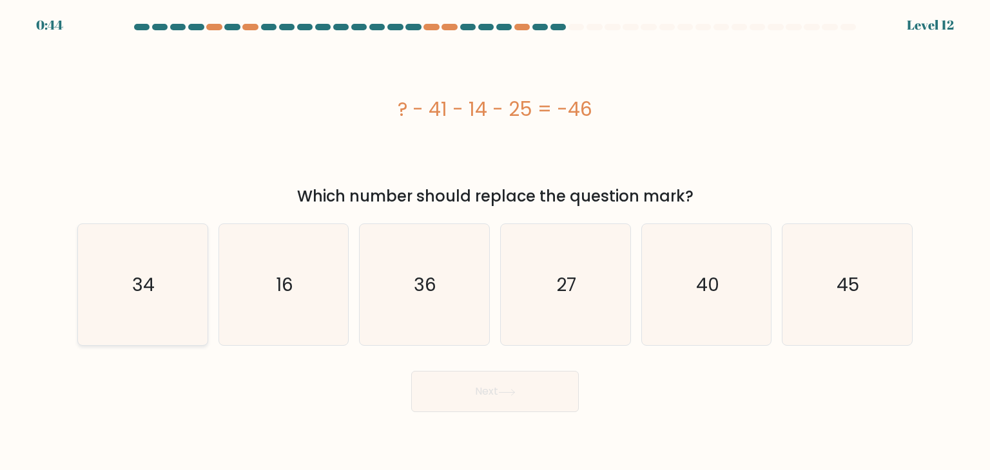
click at [106, 264] on icon "34" at bounding box center [142, 284] width 121 height 121
click at [495, 242] on input "a. 34" at bounding box center [495, 238] width 1 height 6
radio input "true"
click at [460, 389] on button "Next" at bounding box center [495, 391] width 168 height 41
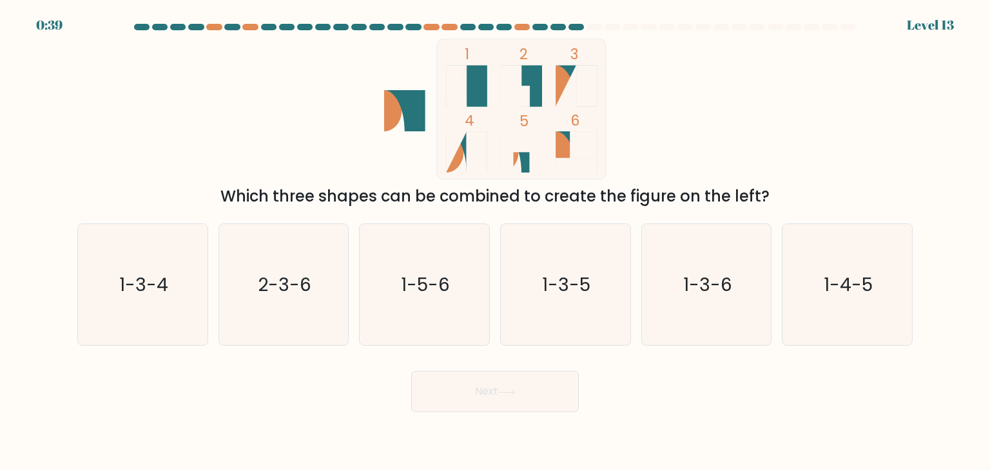
drag, startPoint x: 477, startPoint y: 83, endPoint x: 501, endPoint y: 99, distance: 28.4
click at [501, 99] on icon "1 2 3 4 5 6" at bounding box center [495, 109] width 347 height 141
click at [441, 258] on icon "1-5-6" at bounding box center [423, 284] width 121 height 121
click at [495, 242] on input "c. 1-5-6" at bounding box center [495, 238] width 1 height 6
radio input "true"
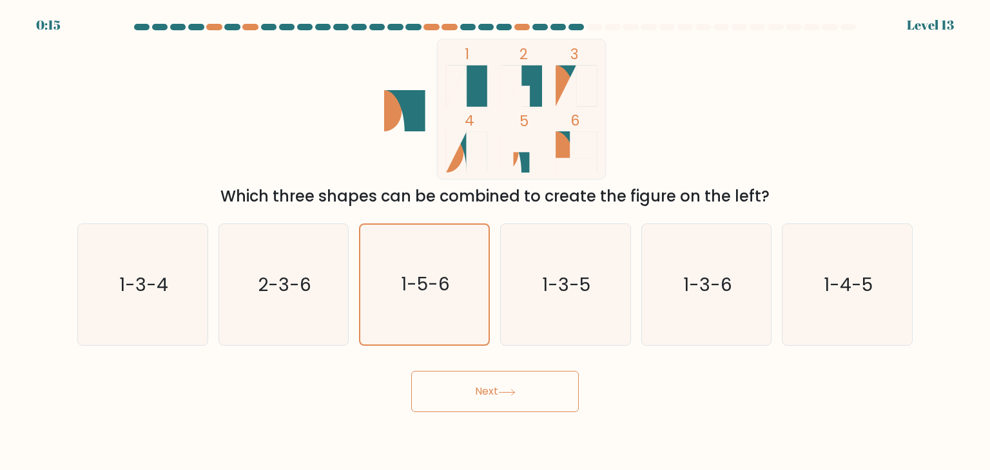
click at [485, 382] on button "Next" at bounding box center [495, 391] width 168 height 41
click at [501, 392] on icon at bounding box center [506, 392] width 17 height 7
click at [308, 293] on text "2-3-6" at bounding box center [284, 285] width 53 height 26
click at [495, 242] on input "b. 2-3-6" at bounding box center [495, 238] width 1 height 6
radio input "true"
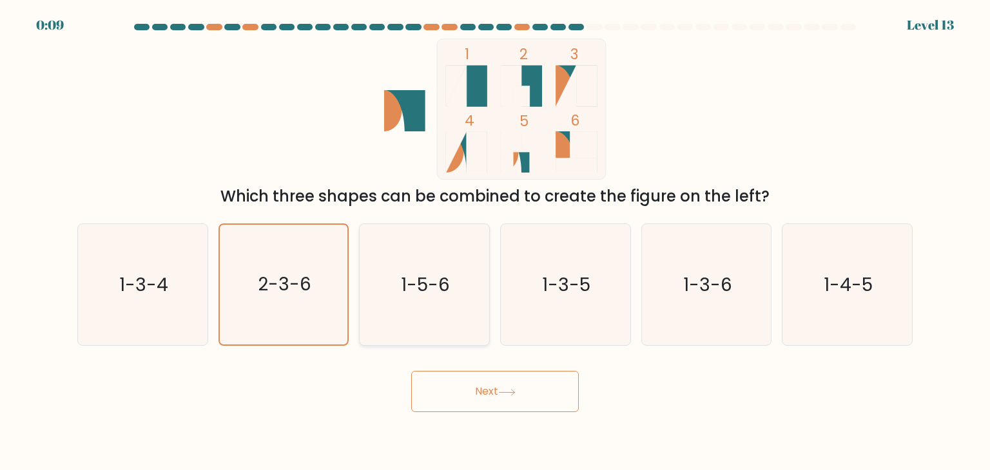
click at [412, 284] on text "1-5-6" at bounding box center [425, 285] width 49 height 26
click at [495, 242] on input "c. 1-5-6" at bounding box center [495, 238] width 1 height 6
radio input "true"
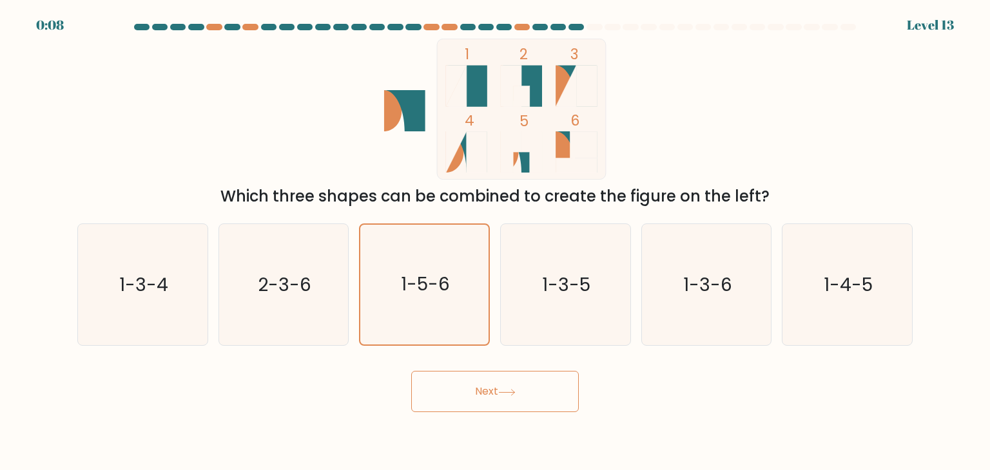
click at [508, 394] on icon at bounding box center [506, 392] width 17 height 7
click at [472, 395] on button "Next" at bounding box center [495, 391] width 168 height 41
click at [472, 393] on button "Next" at bounding box center [495, 391] width 168 height 41
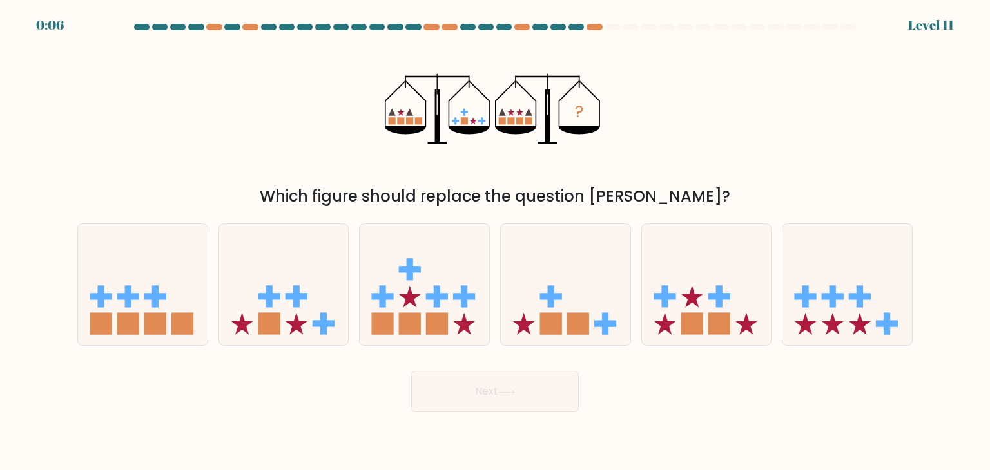
click at [476, 387] on button "Next" at bounding box center [495, 391] width 168 height 41
click at [322, 318] on rect at bounding box center [323, 324] width 6 height 22
click at [495, 242] on input "b." at bounding box center [495, 238] width 1 height 6
radio input "true"
click at [487, 390] on button "Next" at bounding box center [495, 391] width 168 height 41
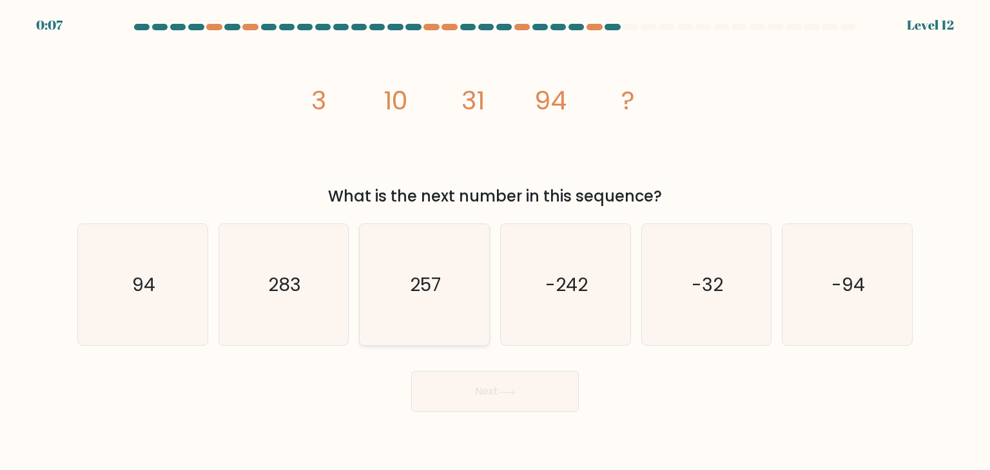
click at [412, 300] on icon "257" at bounding box center [423, 284] width 121 height 121
click at [495, 242] on input "c. 257" at bounding box center [495, 238] width 1 height 6
radio input "true"
click at [511, 395] on icon at bounding box center [506, 392] width 17 height 7
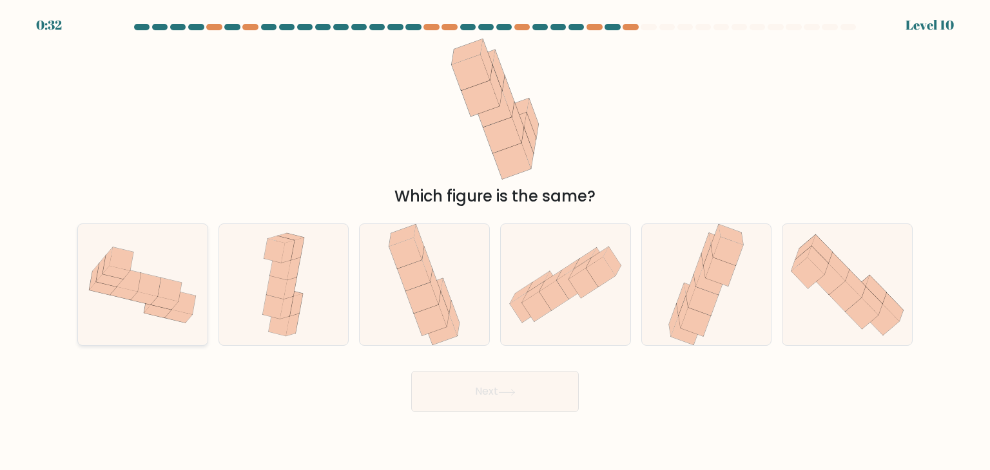
click at [158, 297] on icon at bounding box center [164, 302] width 27 height 13
click at [495, 242] on input "a." at bounding box center [495, 238] width 1 height 6
radio input "true"
click at [479, 394] on button "Next" at bounding box center [495, 391] width 168 height 41
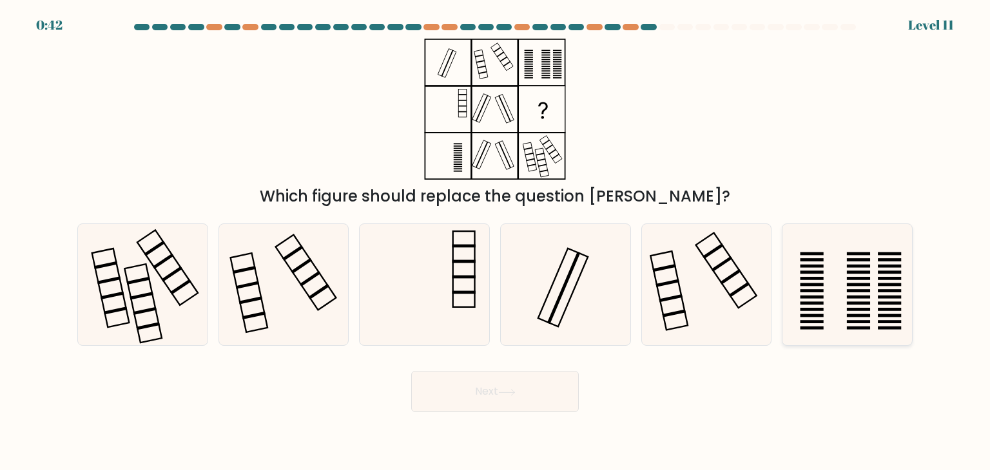
click at [863, 294] on icon at bounding box center [846, 284] width 121 height 121
click at [495, 242] on input "f." at bounding box center [495, 238] width 1 height 6
radio input "true"
click at [535, 389] on button "Next" at bounding box center [495, 391] width 168 height 41
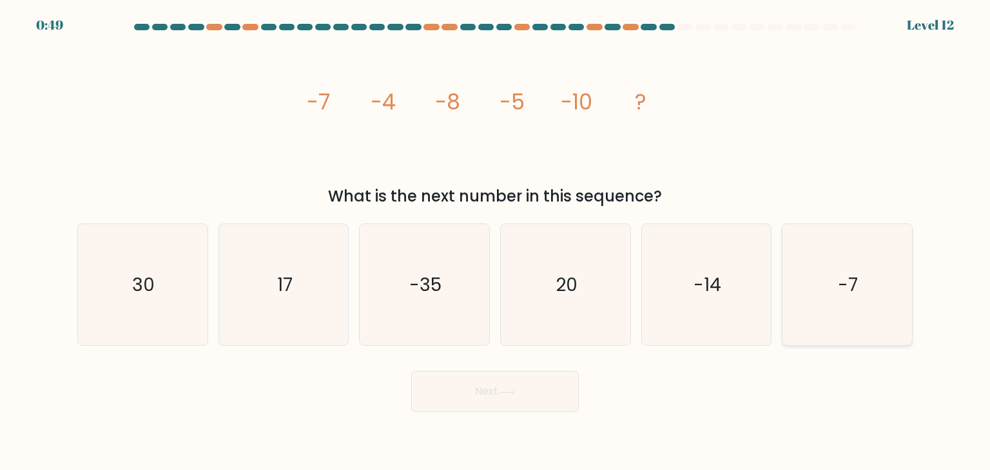
click at [871, 299] on icon "-7" at bounding box center [846, 284] width 121 height 121
click at [495, 242] on input "f. -7" at bounding box center [495, 238] width 1 height 6
radio input "true"
click at [492, 395] on button "Next" at bounding box center [495, 391] width 168 height 41
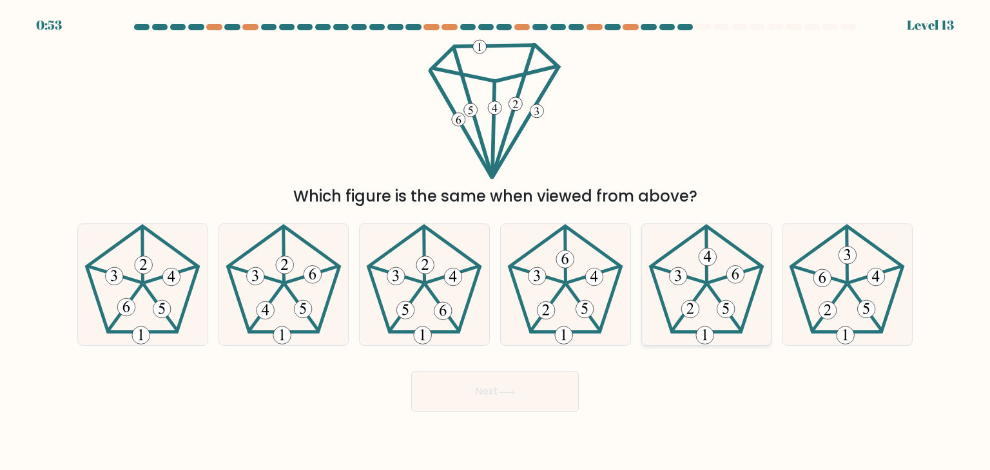
click at [714, 275] on icon at bounding box center [706, 284] width 121 height 121
click at [495, 242] on input "e." at bounding box center [495, 238] width 1 height 6
radio input "true"
click at [497, 387] on button "Next" at bounding box center [495, 391] width 168 height 41
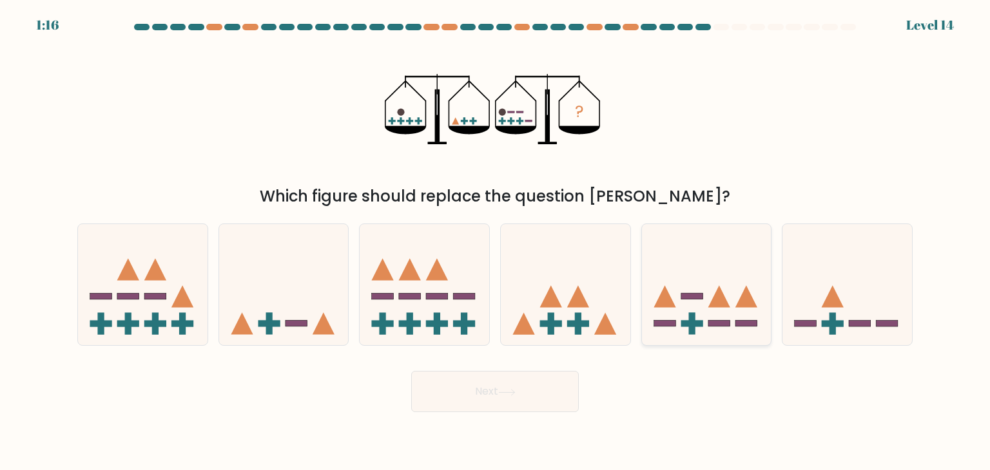
click at [682, 322] on rect at bounding box center [691, 324] width 22 height 6
click at [495, 242] on input "e." at bounding box center [495, 238] width 1 height 6
radio input "true"
click at [817, 315] on icon at bounding box center [847, 284] width 130 height 107
click at [495, 242] on input "f." at bounding box center [495, 238] width 1 height 6
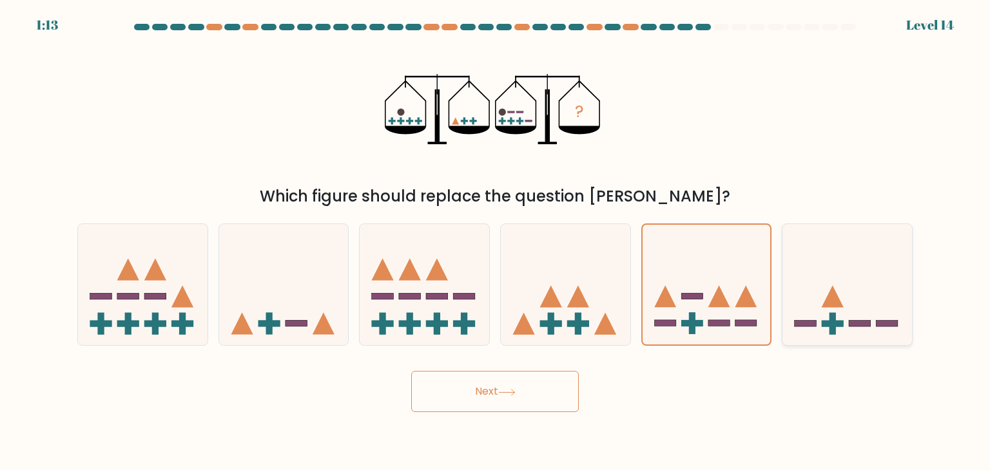
radio input "true"
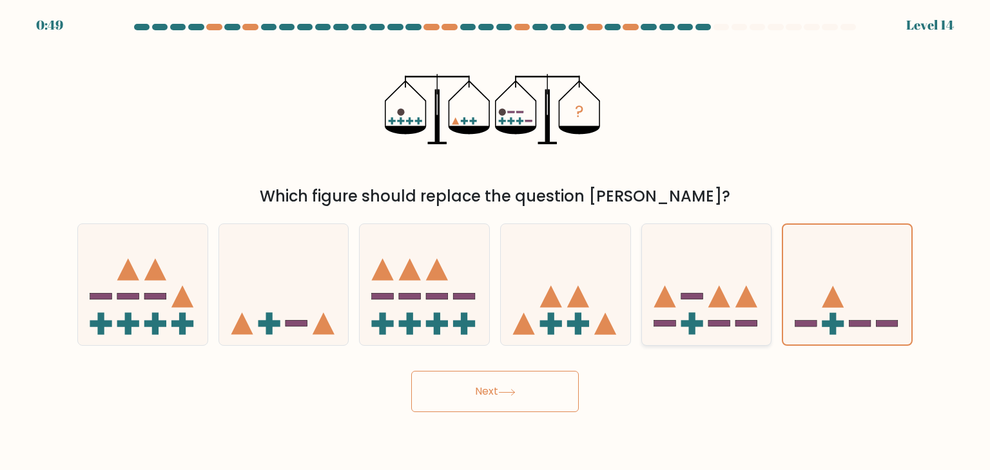
click at [690, 326] on rect at bounding box center [691, 324] width 22 height 6
click at [495, 242] on input "e." at bounding box center [495, 238] width 1 height 6
radio input "true"
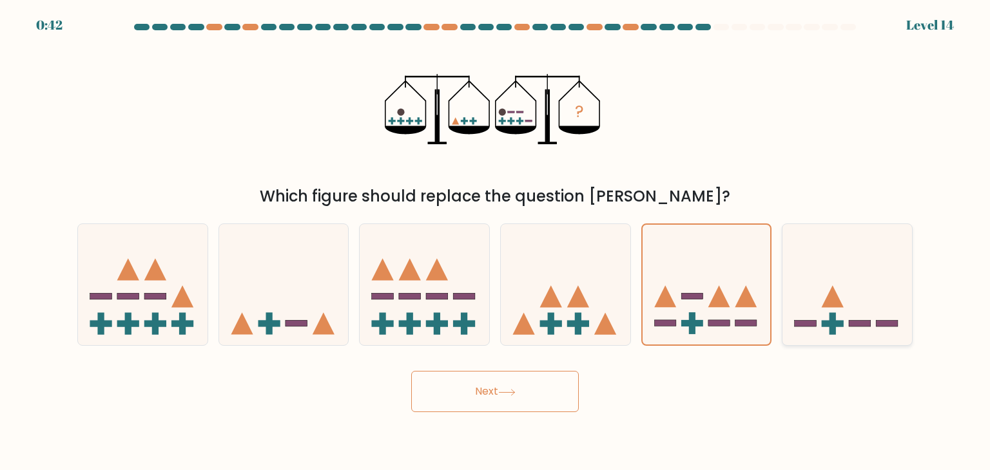
click at [840, 324] on rect at bounding box center [833, 324] width 22 height 6
click at [495, 242] on input "f." at bounding box center [495, 238] width 1 height 6
radio input "true"
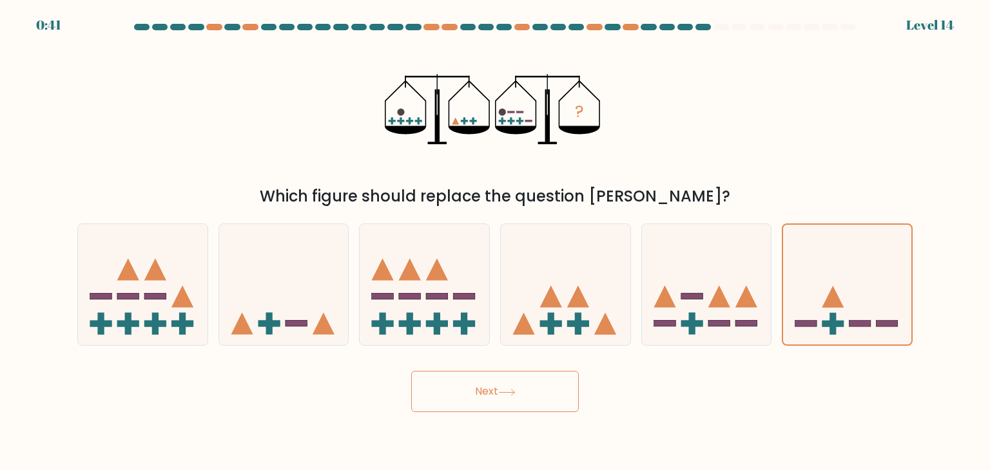
click at [493, 389] on button "Next" at bounding box center [495, 391] width 168 height 41
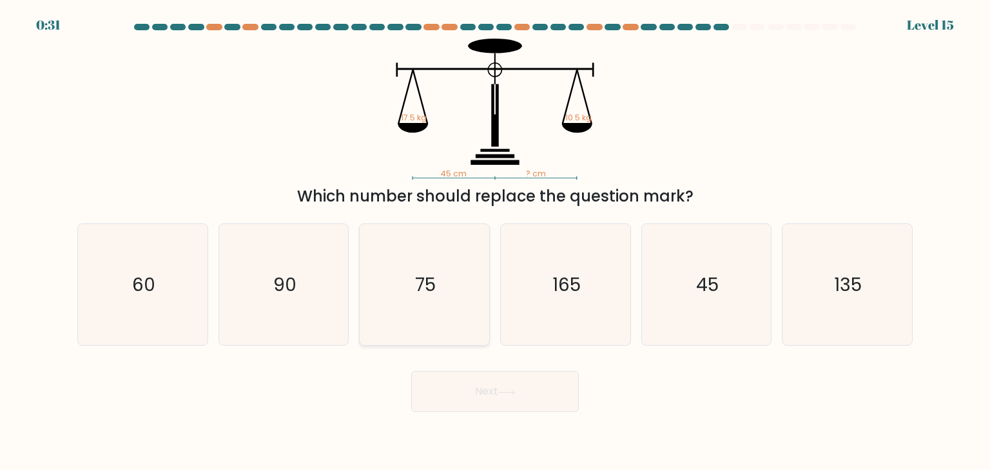
click at [389, 291] on icon "75" at bounding box center [423, 284] width 121 height 121
click at [495, 242] on input "c. 75" at bounding box center [495, 238] width 1 height 6
radio input "true"
click at [484, 379] on button "Next" at bounding box center [495, 391] width 168 height 41
click at [617, 404] on div "Next" at bounding box center [495, 386] width 851 height 51
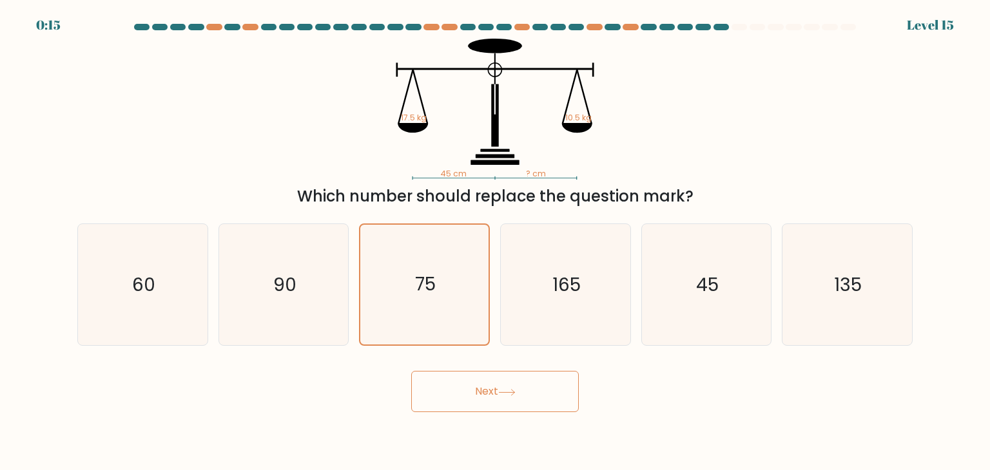
click at [499, 392] on button "Next" at bounding box center [495, 391] width 168 height 41
click at [539, 291] on icon "165" at bounding box center [565, 284] width 121 height 121
click at [495, 242] on input "d. 165" at bounding box center [495, 238] width 1 height 6
radio input "true"
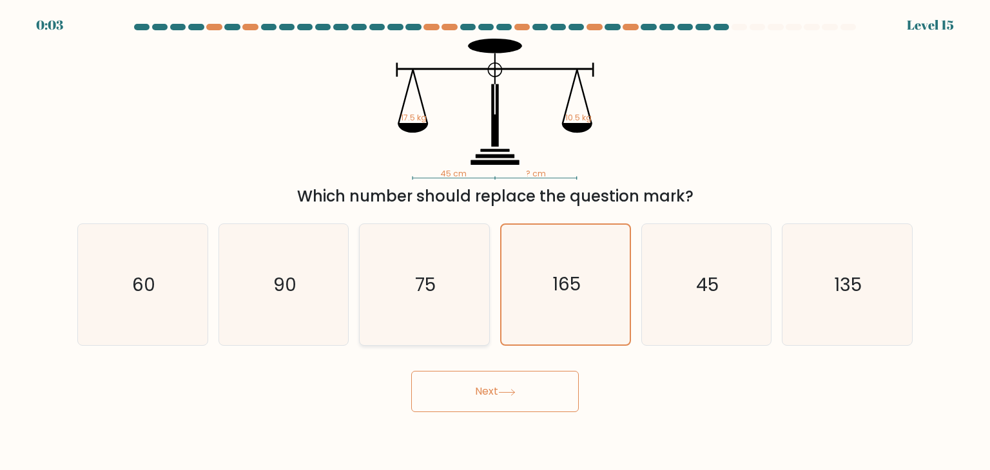
click at [447, 284] on icon "75" at bounding box center [423, 284] width 121 height 121
click at [495, 242] on input "c. 75" at bounding box center [495, 238] width 1 height 6
radio input "true"
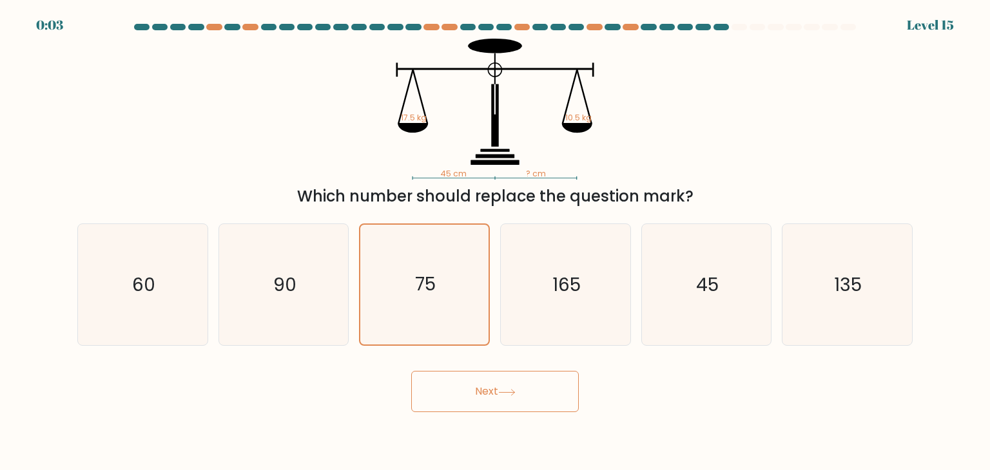
click at [494, 397] on button "Next" at bounding box center [495, 391] width 168 height 41
click at [495, 396] on button "Next" at bounding box center [495, 391] width 168 height 41
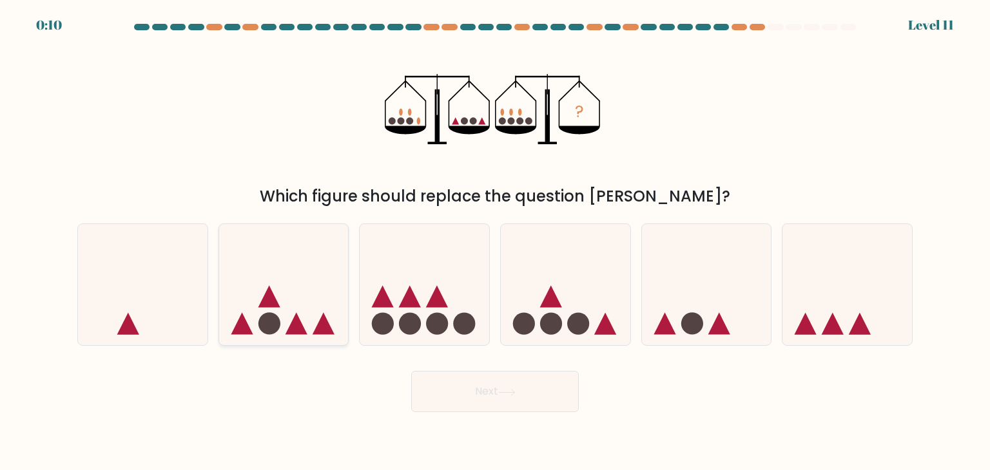
click at [314, 320] on icon at bounding box center [284, 284] width 130 height 107
click at [495, 242] on input "b." at bounding box center [495, 238] width 1 height 6
radio input "true"
click at [408, 305] on icon at bounding box center [410, 297] width 22 height 22
click at [495, 242] on input "c." at bounding box center [495, 238] width 1 height 6
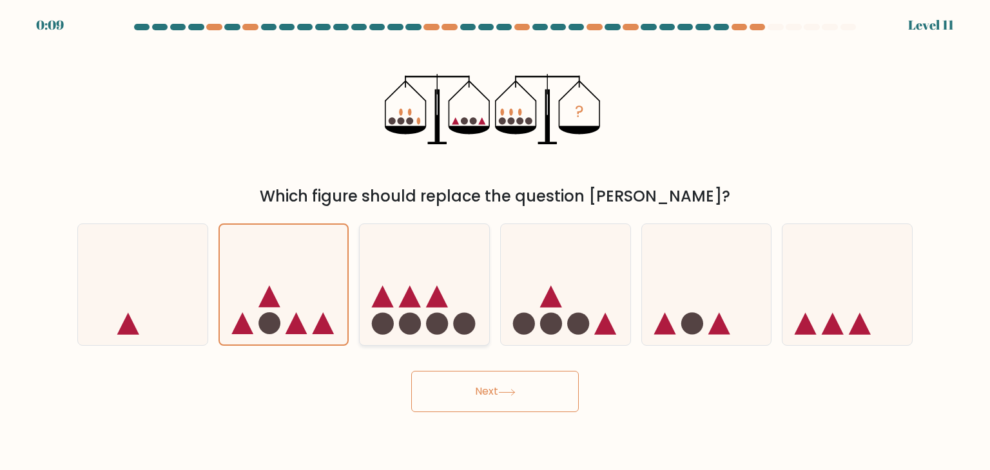
radio input "true"
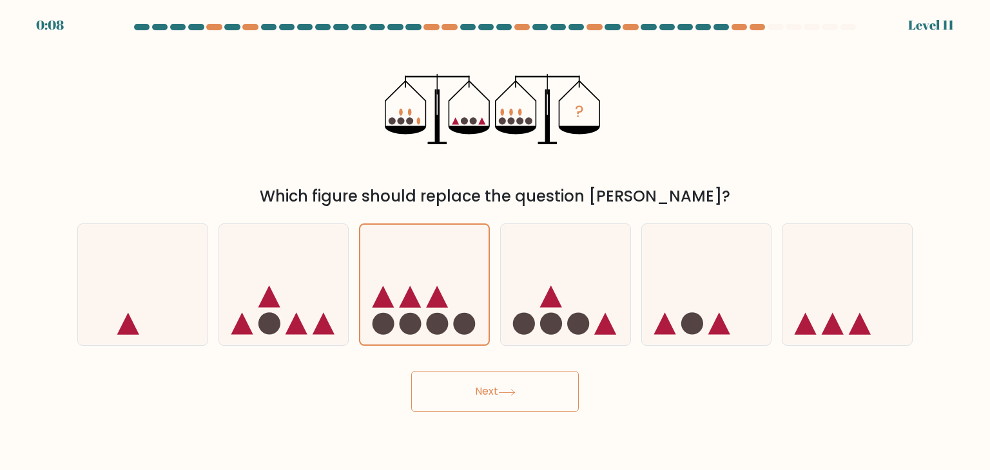
click at [470, 388] on button "Next" at bounding box center [495, 391] width 168 height 41
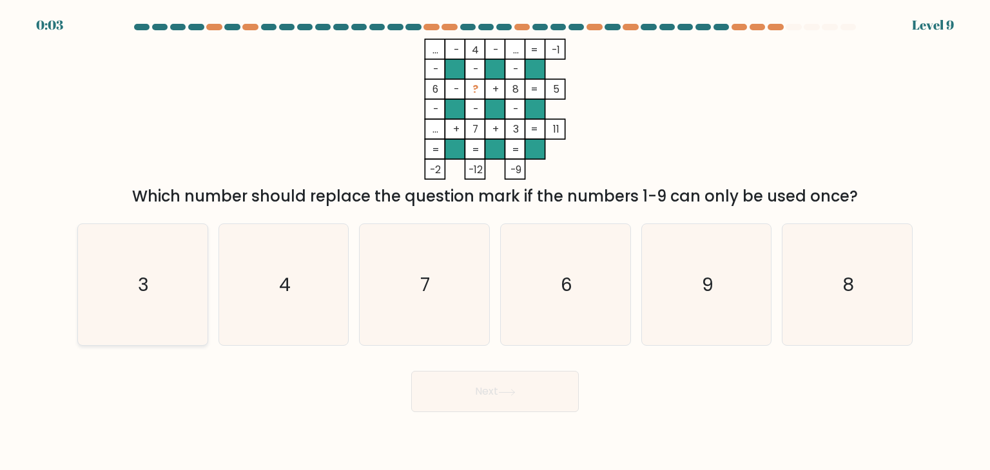
click at [151, 282] on icon "3" at bounding box center [142, 284] width 121 height 121
click at [495, 242] on input "a. 3" at bounding box center [495, 238] width 1 height 6
radio input "true"
click at [459, 409] on button "Next" at bounding box center [495, 391] width 168 height 41
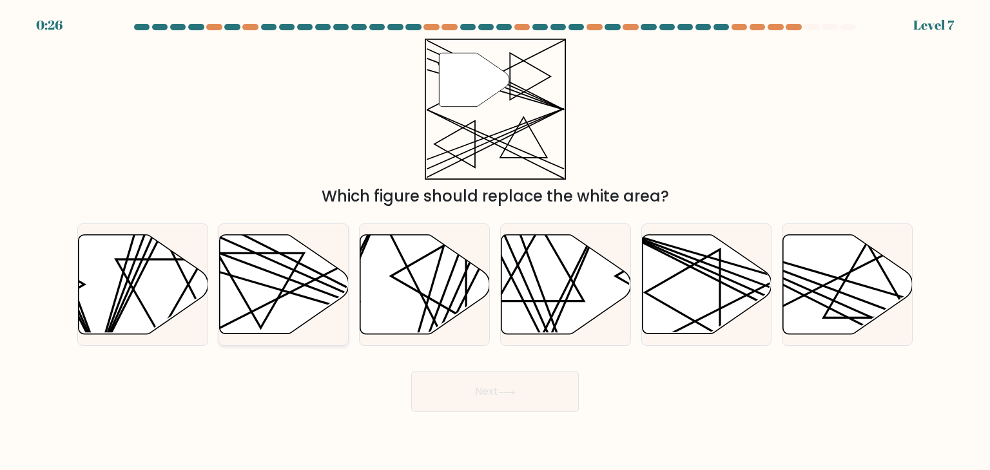
click at [285, 295] on line at bounding box center [325, 274] width 256 height 130
click at [495, 242] on input "b." at bounding box center [495, 238] width 1 height 6
radio input "true"
click at [488, 393] on button "Next" at bounding box center [495, 391] width 168 height 41
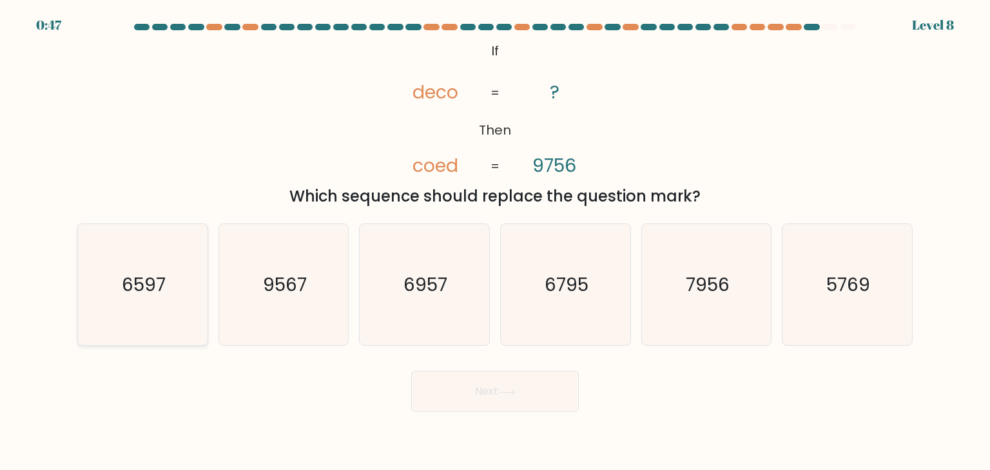
click at [174, 281] on icon "6597" at bounding box center [142, 284] width 121 height 121
click at [495, 242] on input "a. 6597" at bounding box center [495, 238] width 1 height 6
radio input "true"
click at [513, 392] on icon at bounding box center [506, 392] width 17 height 7
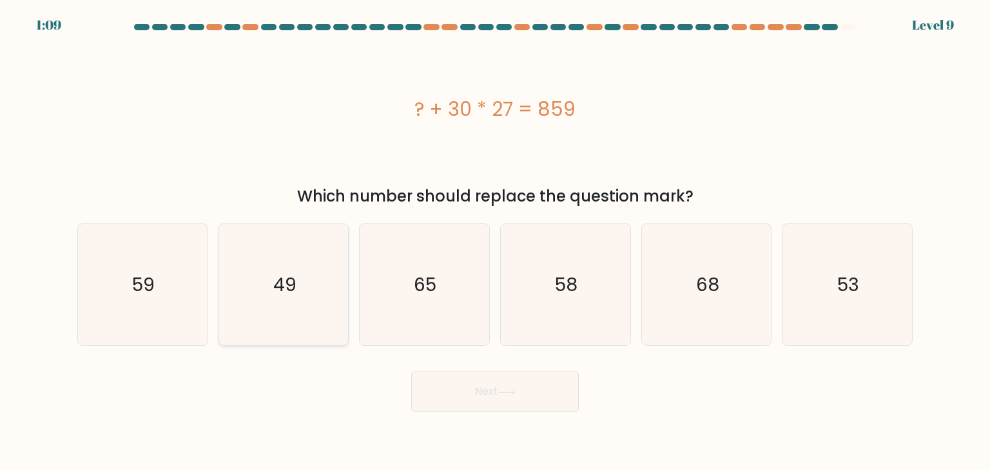
click at [280, 280] on text "49" at bounding box center [284, 285] width 23 height 26
click at [495, 242] on input "b. 49" at bounding box center [495, 238] width 1 height 6
radio input "true"
click at [492, 395] on button "Next" at bounding box center [495, 391] width 168 height 41
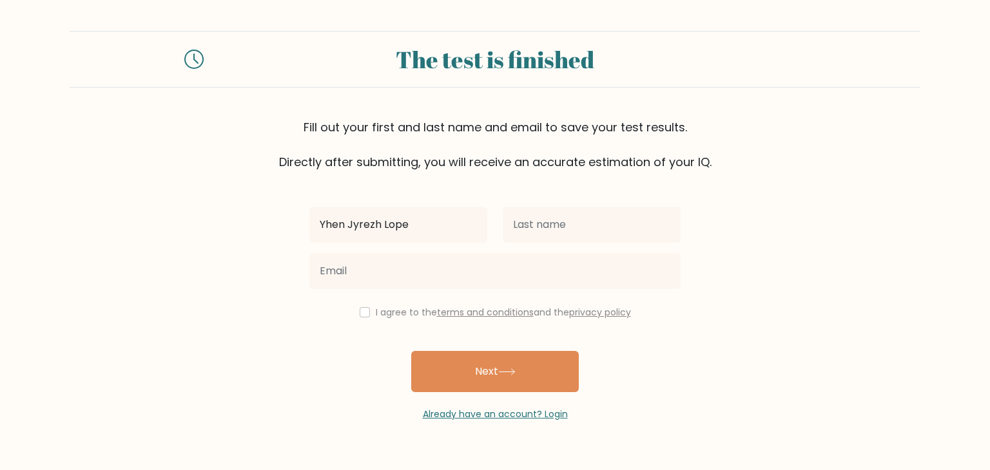
type input "Yhen [PERSON_NAME]"
drag, startPoint x: 440, startPoint y: 233, endPoint x: 317, endPoint y: 233, distance: 123.1
click at [317, 233] on input "Yhen [PERSON_NAME]" at bounding box center [398, 225] width 178 height 36
type input "Yhen Jyrezh"
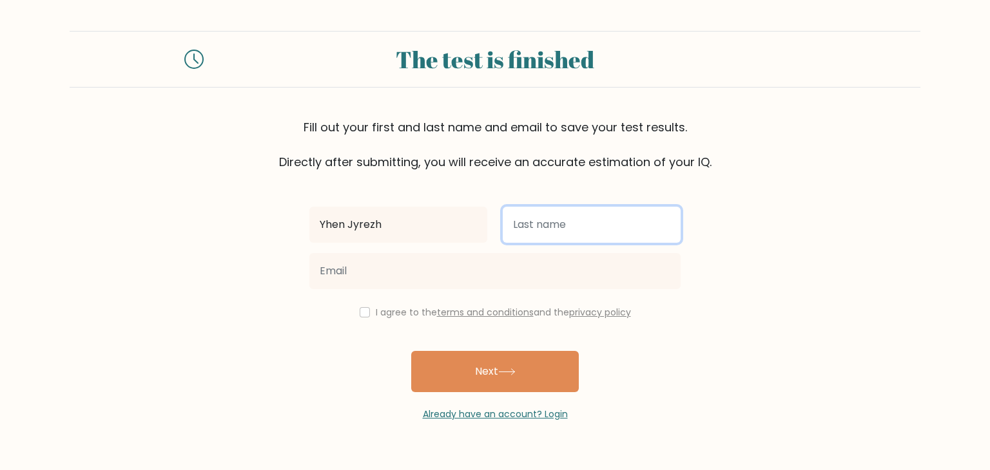
click at [551, 235] on input "text" at bounding box center [592, 225] width 178 height 36
type input "[PERSON_NAME]"
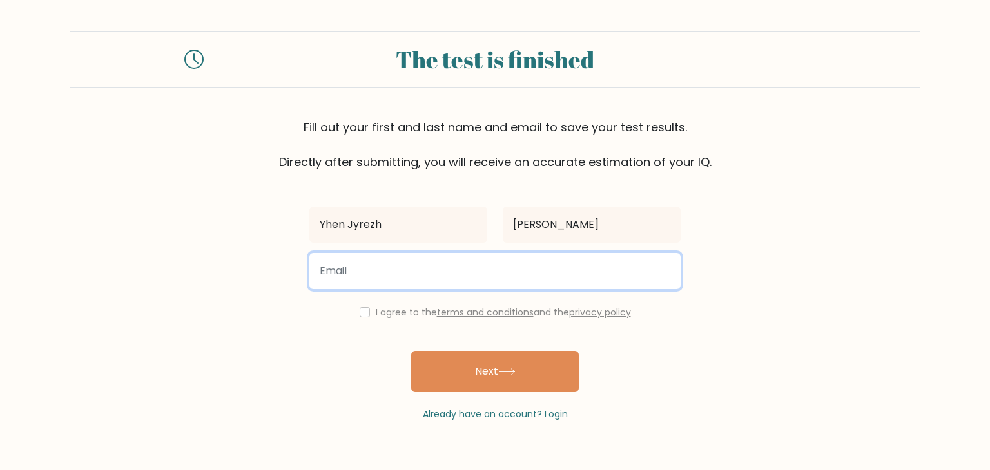
click at [410, 276] on input "email" at bounding box center [494, 271] width 371 height 36
type input "[EMAIL_ADDRESS][DOMAIN_NAME]"
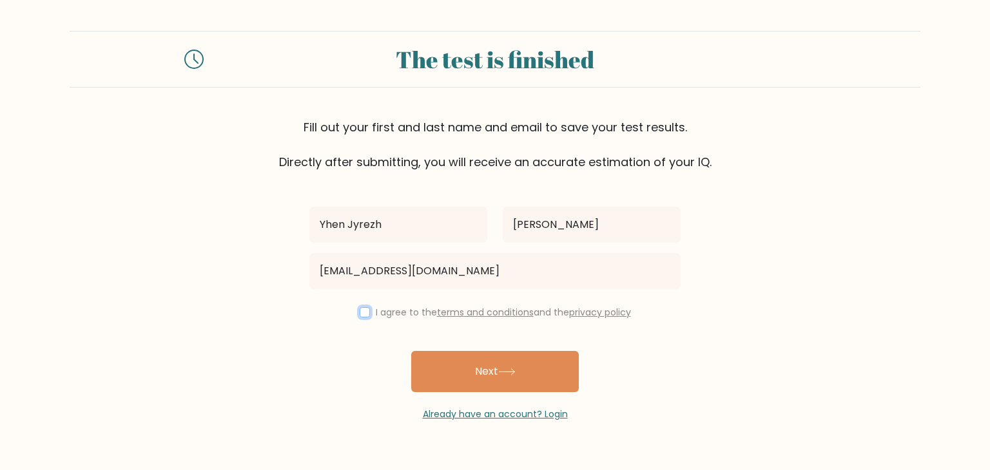
click at [361, 313] on input "checkbox" at bounding box center [365, 312] width 10 height 10
checkbox input "true"
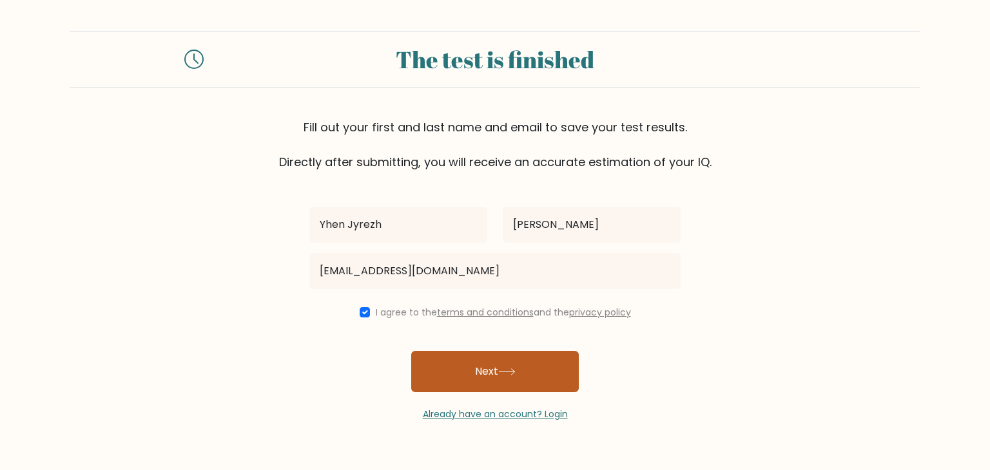
click at [503, 382] on button "Next" at bounding box center [495, 371] width 168 height 41
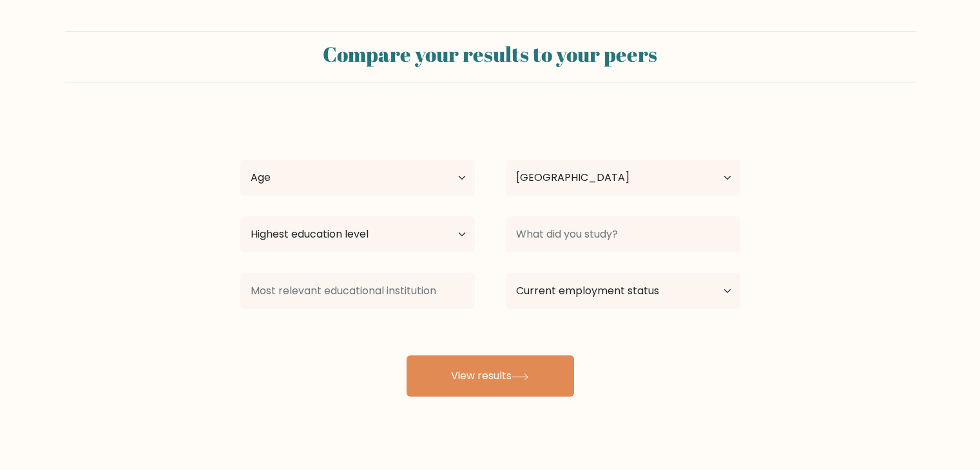
select select "PH"
click at [458, 174] on select "Age Under [DEMOGRAPHIC_DATA] [DEMOGRAPHIC_DATA] [DEMOGRAPHIC_DATA] [DEMOGRAPHIC…" at bounding box center [357, 178] width 235 height 36
select select "18_24"
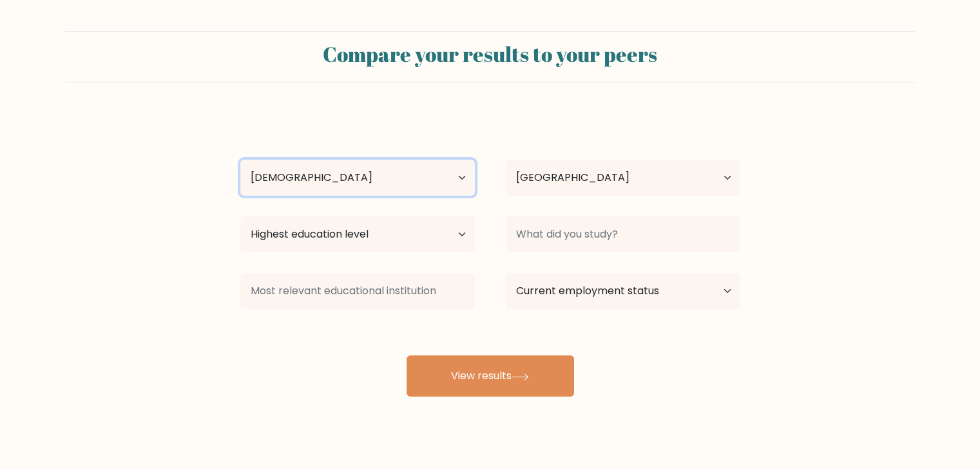
click at [240, 160] on select "Age Under [DEMOGRAPHIC_DATA] [DEMOGRAPHIC_DATA] [DEMOGRAPHIC_DATA] [DEMOGRAPHIC…" at bounding box center [357, 178] width 235 height 36
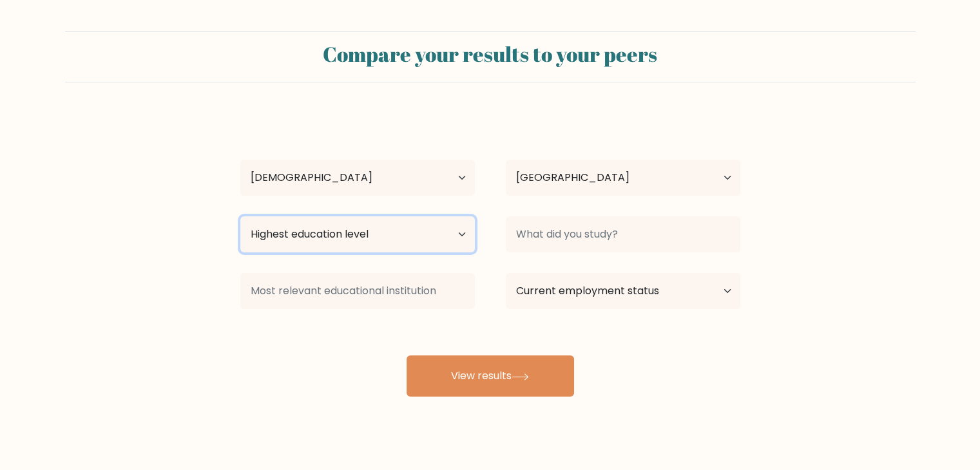
click at [461, 236] on select "Highest education level No schooling Primary Lower Secondary Upper Secondary Oc…" at bounding box center [357, 234] width 235 height 36
select select "bachelors_degree"
click at [240, 216] on select "Highest education level No schooling Primary Lower Secondary Upper Secondary Oc…" at bounding box center [357, 234] width 235 height 36
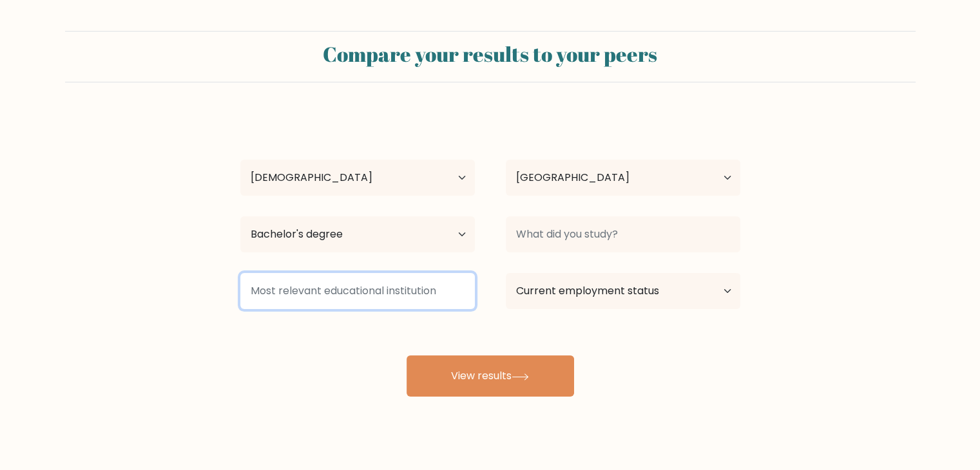
click at [398, 295] on input at bounding box center [357, 291] width 235 height 36
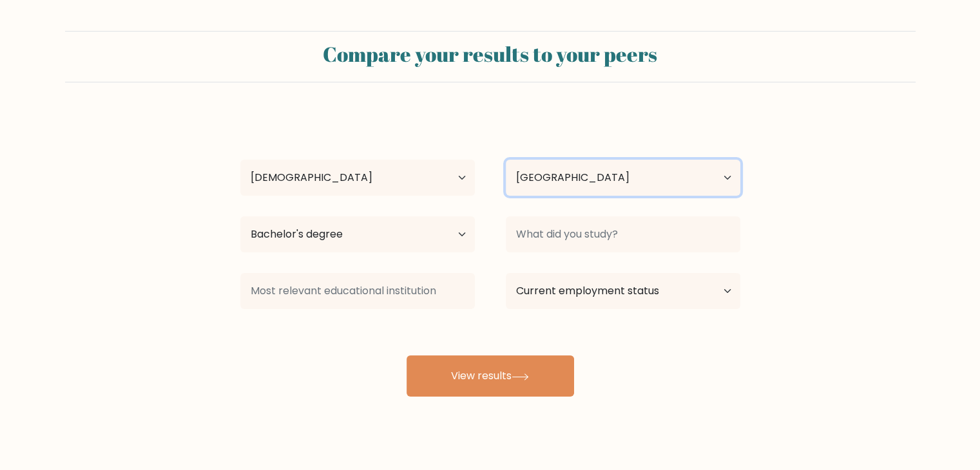
click at [575, 184] on select "Country [GEOGRAPHIC_DATA] [GEOGRAPHIC_DATA] [GEOGRAPHIC_DATA] [US_STATE] [GEOGR…" at bounding box center [623, 178] width 235 height 36
click at [861, 146] on form "Compare your results to your peers Yhen Jyrezh Lopez Age Under 18 years old 18-…" at bounding box center [490, 214] width 980 height 366
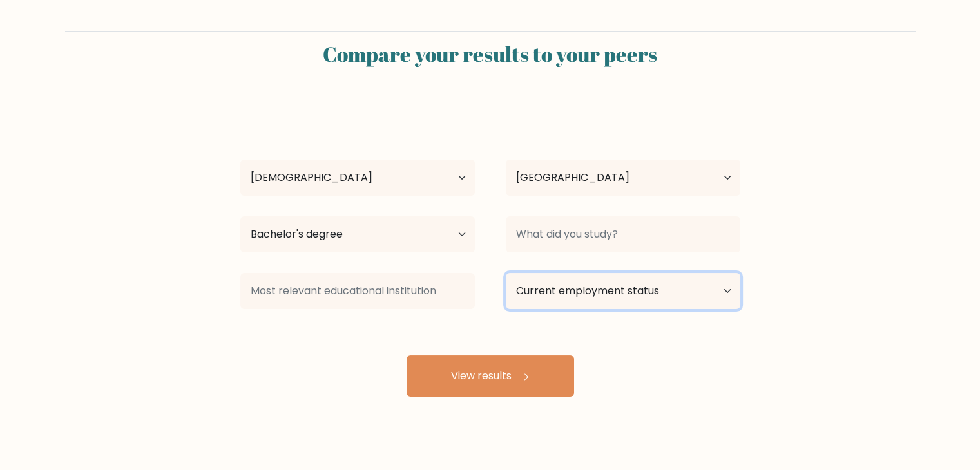
click at [660, 294] on select "Current employment status Employed Student Retired Other / prefer not to answer" at bounding box center [623, 291] width 235 height 36
select select "other"
click at [506, 273] on select "Current employment status Employed Student Retired Other / prefer not to answer" at bounding box center [623, 291] width 235 height 36
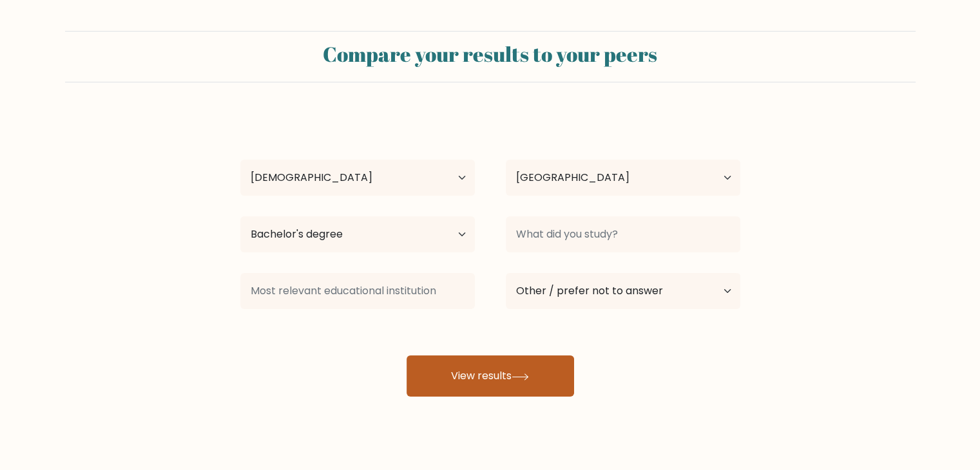
click at [526, 377] on icon at bounding box center [520, 377] width 17 height 7
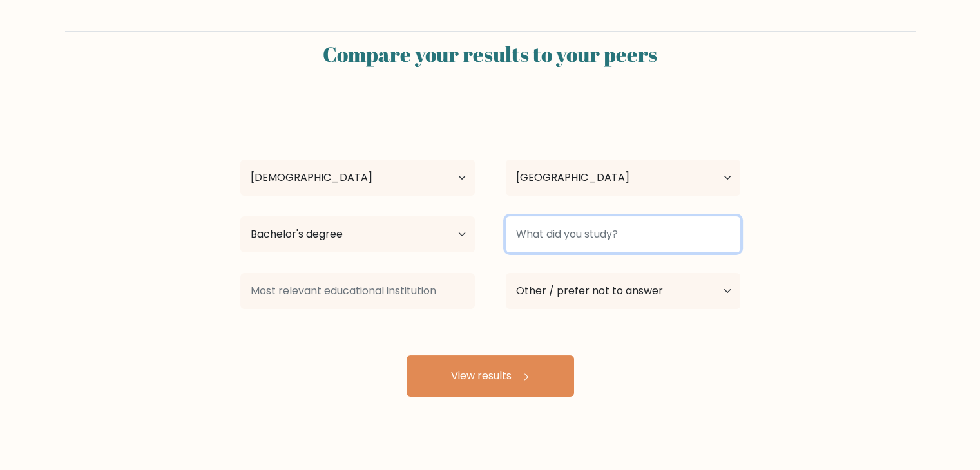
click at [546, 233] on input at bounding box center [623, 234] width 235 height 36
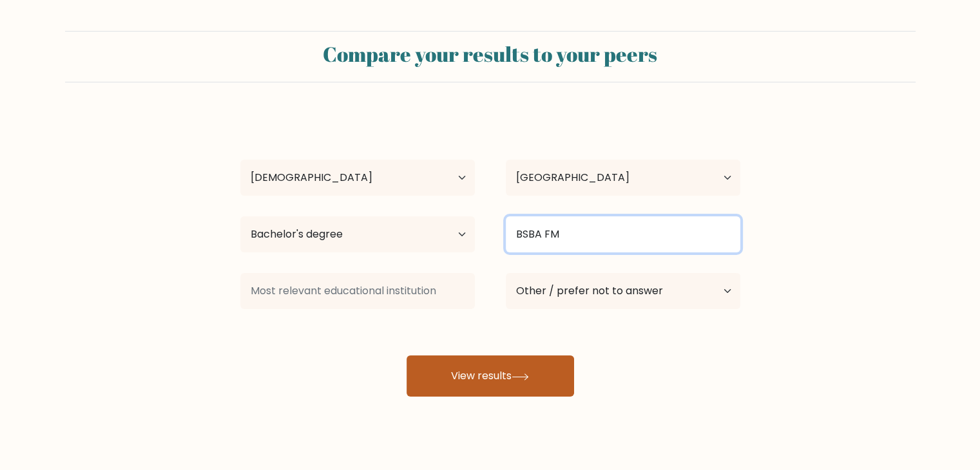
type input "BSBA FM"
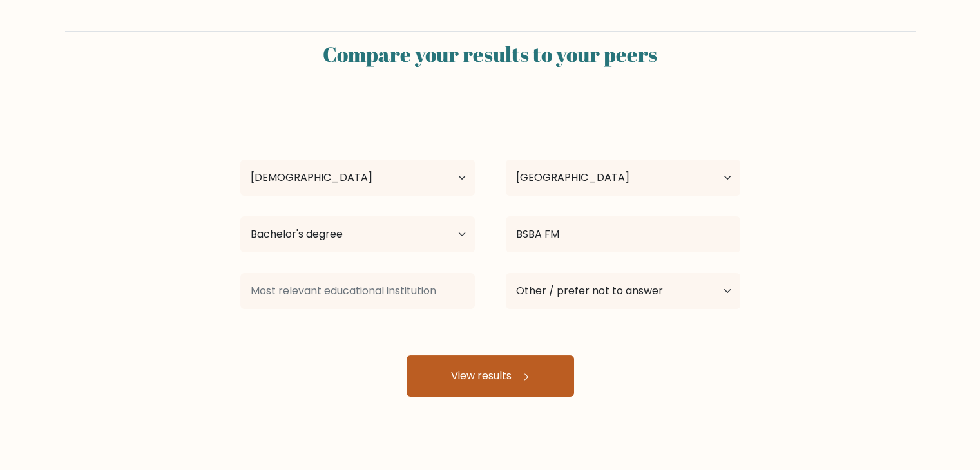
click at [540, 367] on button "View results" at bounding box center [491, 376] width 168 height 41
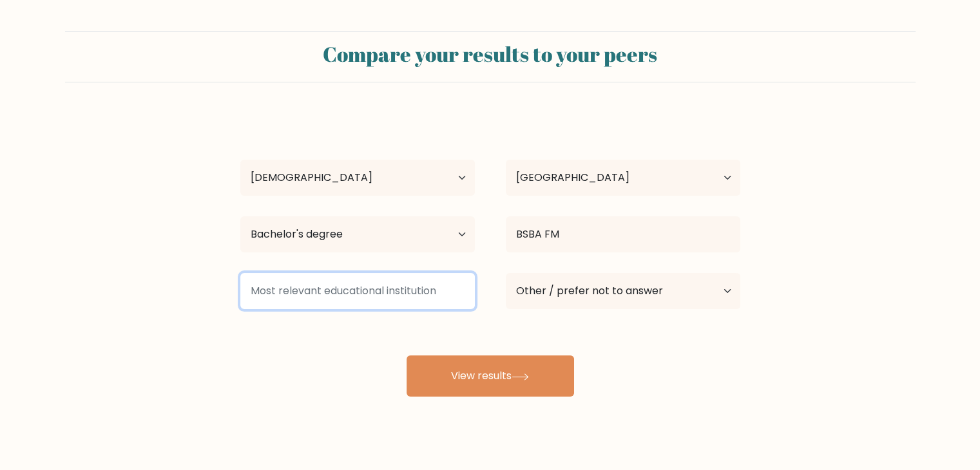
click at [311, 291] on input at bounding box center [357, 291] width 235 height 36
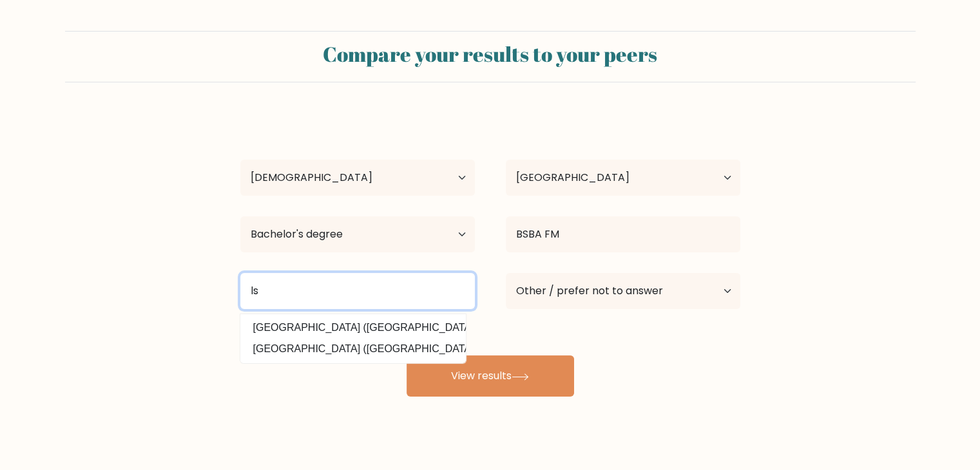
type input "l"
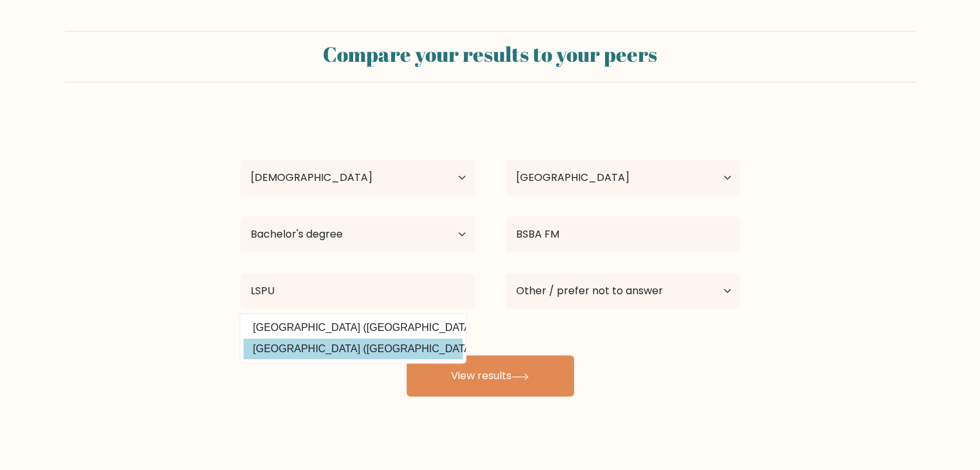
click at [410, 353] on option "Laguna State Polytechnic University (Philippines)" at bounding box center [353, 349] width 219 height 21
type input "[GEOGRAPHIC_DATA]"
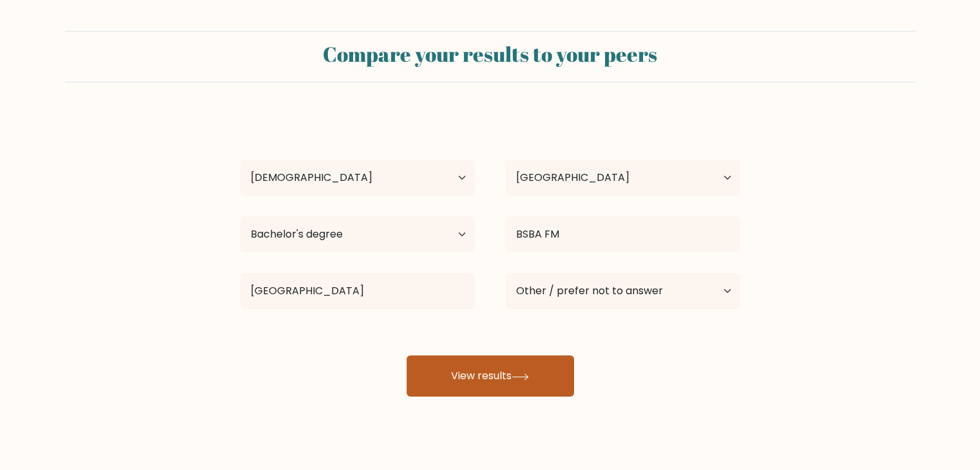
click at [455, 377] on button "View results" at bounding box center [491, 376] width 168 height 41
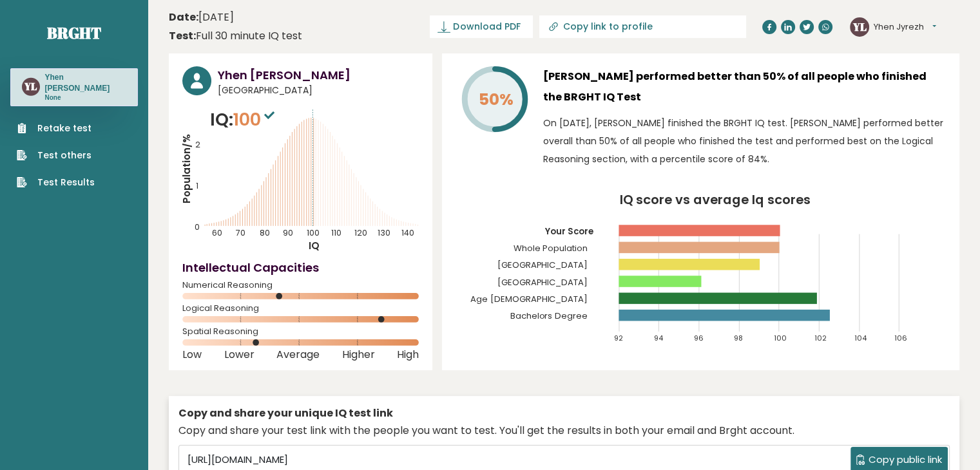
click at [520, 24] on span "Download PDF" at bounding box center [486, 27] width 67 height 14
